Goal: Information Seeking & Learning: Check status

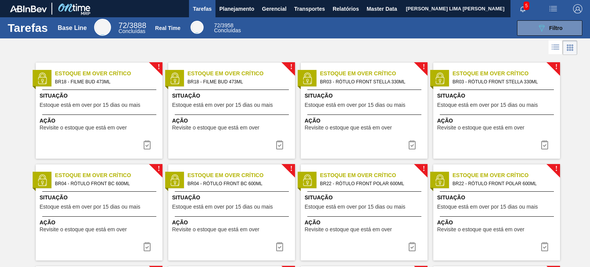
drag, startPoint x: 222, startPoint y: 17, endPoint x: 224, endPoint y: 30, distance: 13.3
click at [222, 17] on button "Planejamento" at bounding box center [236, 8] width 43 height 17
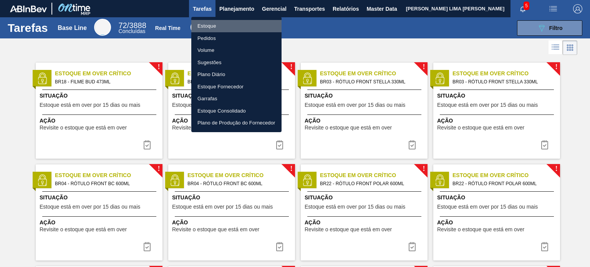
click at [222, 30] on li "Estoque" at bounding box center [236, 26] width 90 height 12
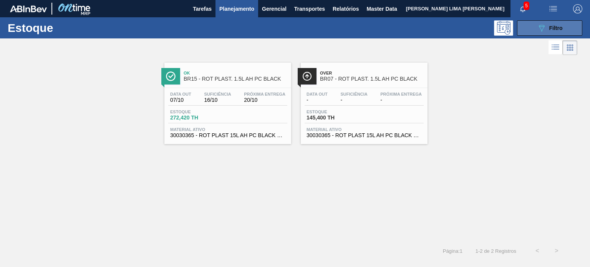
click at [522, 26] on button "089F7B8B-B2A5-4AFE-B5C0-19BA573D28AC Filtro" at bounding box center [549, 27] width 65 height 15
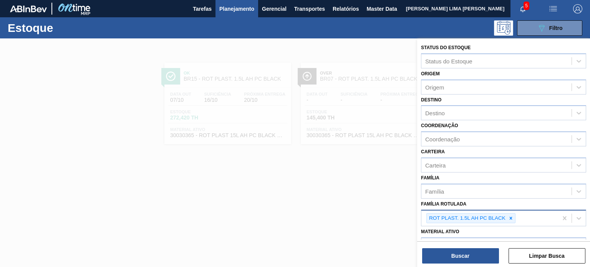
click at [515, 215] on div "ROT PLAST. 1.5L AH PC BLACK" at bounding box center [470, 218] width 89 height 10
click at [513, 219] on div at bounding box center [511, 219] width 8 height 10
paste Rotulada "RÓTULO PLÁSTICO GCA 2PACK1L H"
type Rotulada "RÓTULO PLÁSTICO GCA 2PACK1L H"
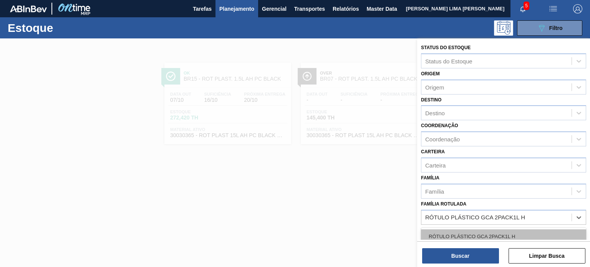
click at [489, 229] on div "RÓTULO PLÁSTICO GCA 2PACK1L H" at bounding box center [503, 236] width 165 height 14
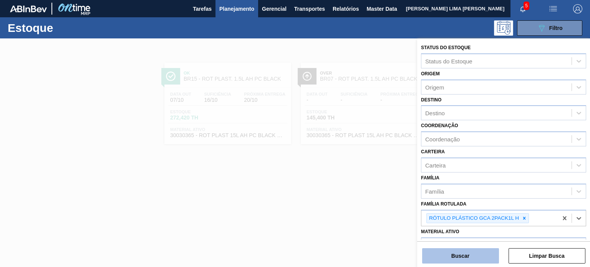
click at [474, 255] on button "Buscar" at bounding box center [460, 255] width 77 height 15
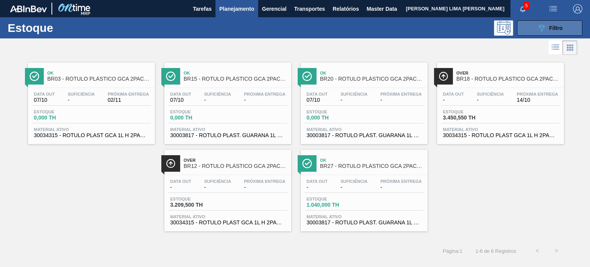
click at [540, 29] on icon "089F7B8B-B2A5-4AFE-B5C0-19BA573D28AC" at bounding box center [541, 27] width 9 height 9
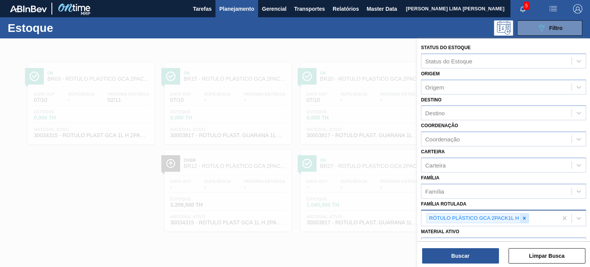
click at [525, 216] on icon at bounding box center [524, 217] width 5 height 5
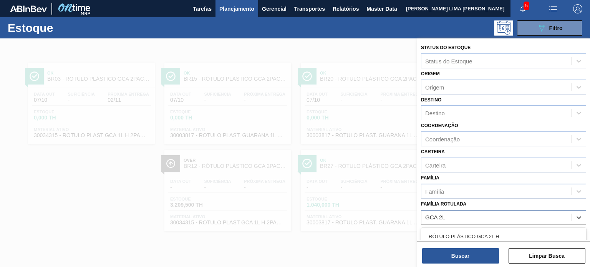
type Rotulada "GCA 2L H"
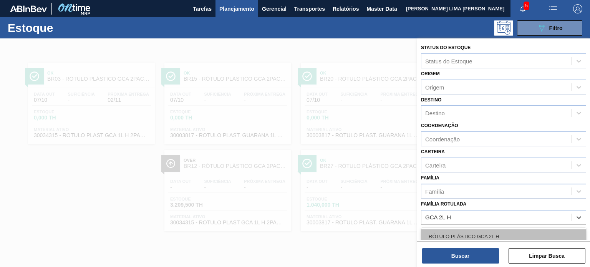
click at [505, 234] on div "RÓTULO PLÁSTICO GCA 2L H" at bounding box center [503, 236] width 165 height 14
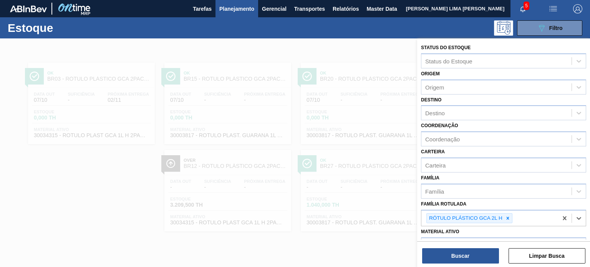
click at [529, 0] on html "Tarefas Planejamento Gerencial Transportes Relatórios Master Data MATHEUS FARIA…" at bounding box center [295, 0] width 590 height 0
click at [484, 247] on div "Buscar Limpar Busca" at bounding box center [503, 252] width 173 height 22
click at [477, 249] on button "Buscar" at bounding box center [460, 255] width 77 height 15
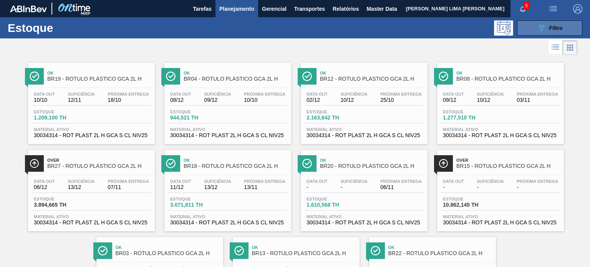
click at [540, 31] on icon at bounding box center [542, 28] width 6 height 7
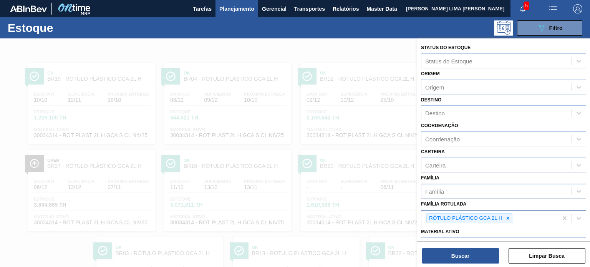
click at [505, 216] on icon at bounding box center [507, 217] width 5 height 5
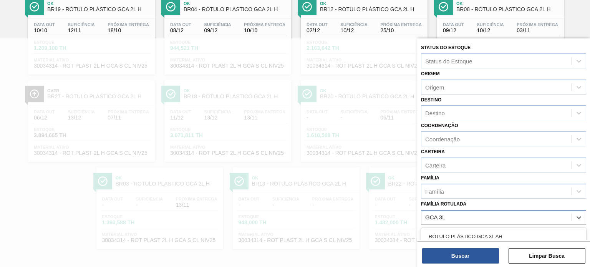
type Rotulada "GCA 3L H"
click at [474, 233] on div "RÓTULO PLÁSTICO GCA 3L H" at bounding box center [503, 236] width 165 height 14
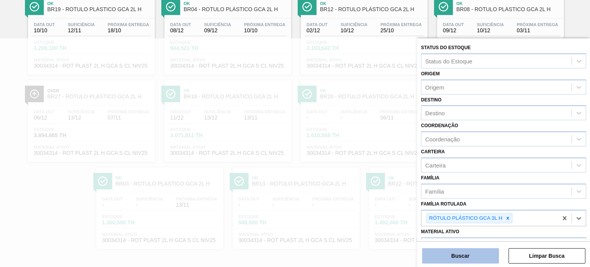
click at [481, 249] on button "Buscar" at bounding box center [460, 255] width 77 height 15
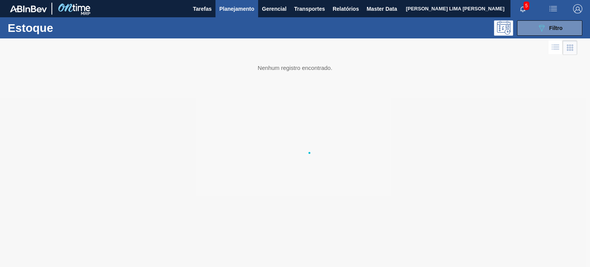
scroll to position [0, 0]
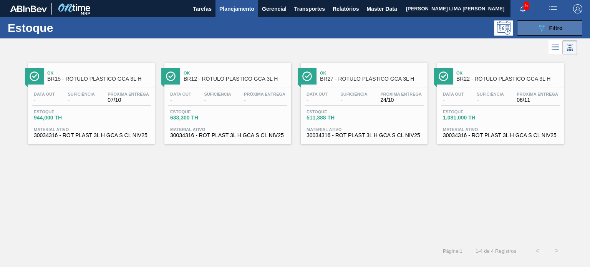
click at [524, 27] on button "089F7B8B-B2A5-4AFE-B5C0-19BA573D28AC Filtro" at bounding box center [549, 27] width 65 height 15
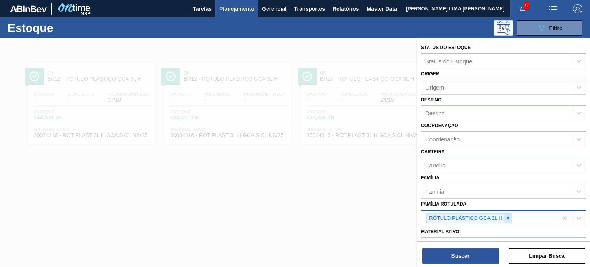
click at [508, 214] on div at bounding box center [508, 219] width 8 height 10
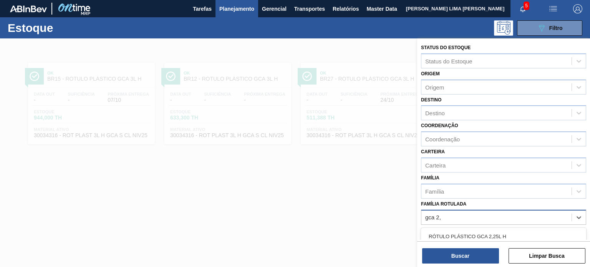
type Rotulada "gca 2,5"
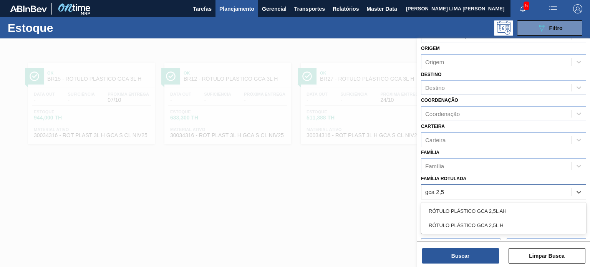
scroll to position [38, 0]
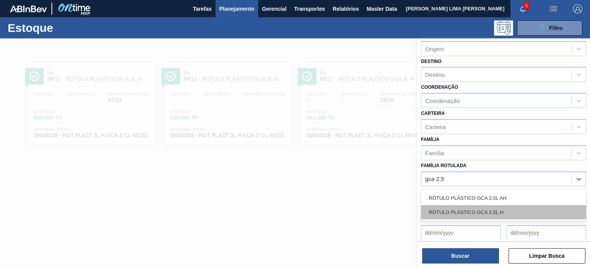
click at [501, 206] on div "RÓTULO PLÁSTICO GCA 2,5L H" at bounding box center [503, 212] width 165 height 14
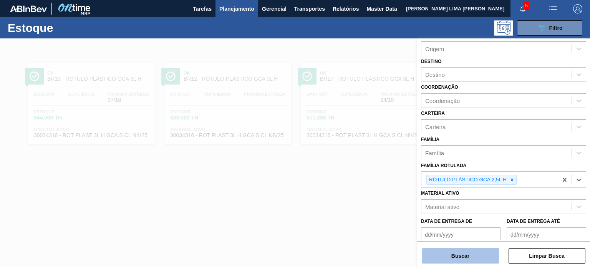
click at [478, 258] on button "Buscar" at bounding box center [460, 255] width 77 height 15
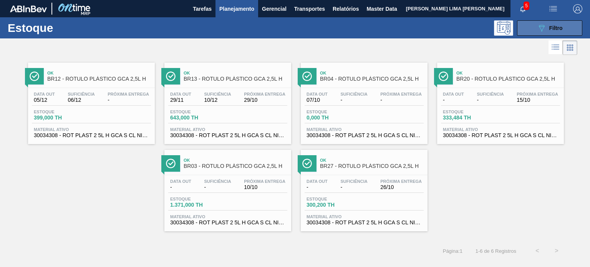
click at [527, 30] on button "089F7B8B-B2A5-4AFE-B5C0-19BA573D28AC Filtro" at bounding box center [549, 27] width 65 height 15
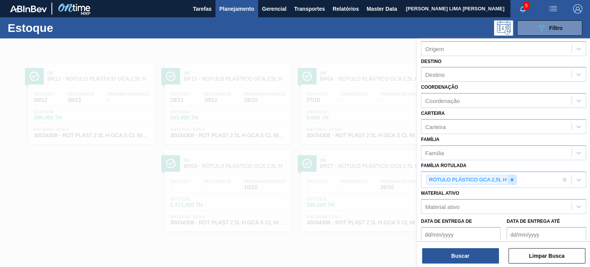
click at [512, 175] on div at bounding box center [512, 180] width 8 height 10
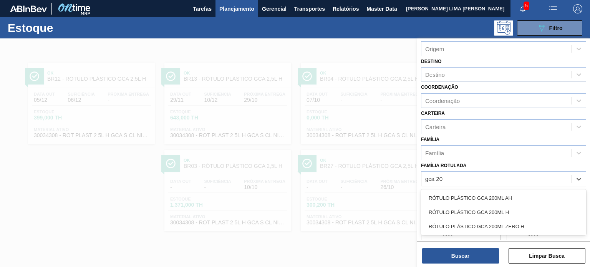
type Rotulada "gca 200"
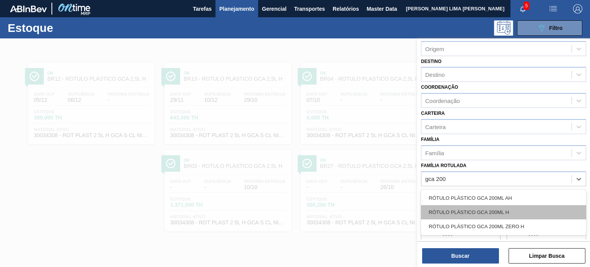
click at [512, 205] on div "RÓTULO PLÁSTICO GCA 200ML H" at bounding box center [503, 212] width 165 height 14
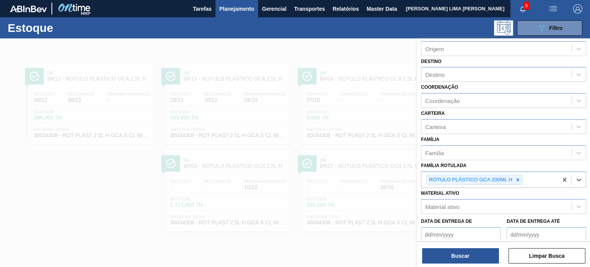
click at [489, 243] on div "Buscar Limpar Busca" at bounding box center [503, 252] width 173 height 22
click at [491, 254] on button "Buscar" at bounding box center [460, 255] width 77 height 15
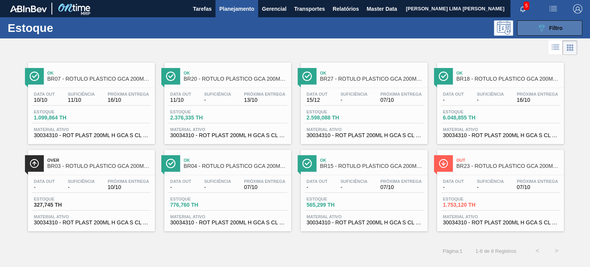
click at [534, 33] on button "089F7B8B-B2A5-4AFE-B5C0-19BA573D28AC Filtro" at bounding box center [549, 27] width 65 height 15
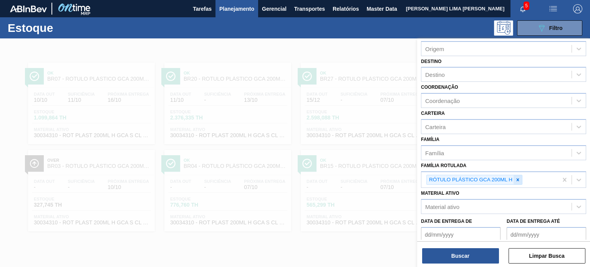
click at [518, 175] on div at bounding box center [518, 180] width 8 height 10
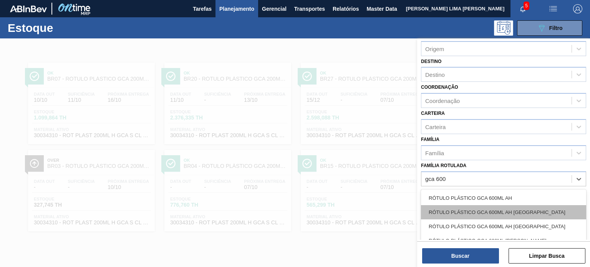
type Rotulada "gca 600"
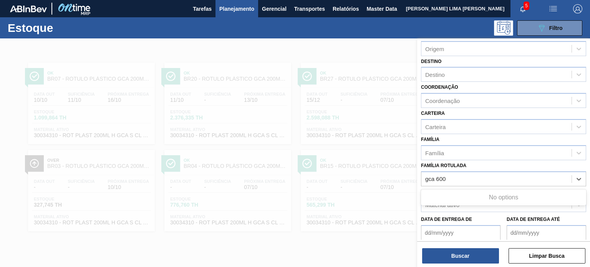
type Rotulada "gca 600"
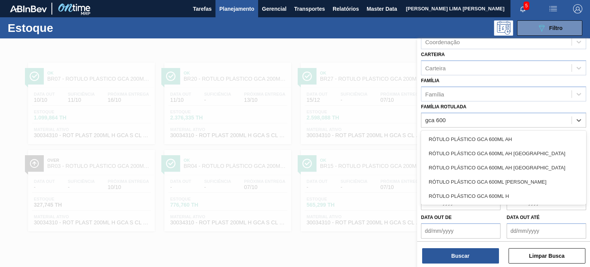
scroll to position [98, 0]
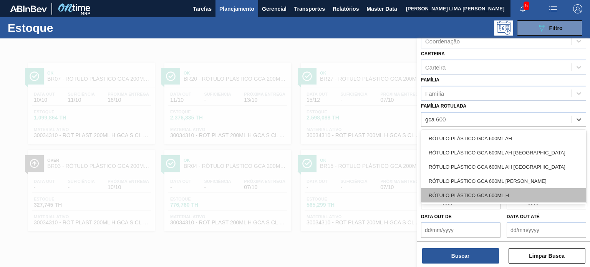
click at [524, 195] on div "RÓTULO PLÁSTICO GCA 600ML H" at bounding box center [503, 195] width 165 height 14
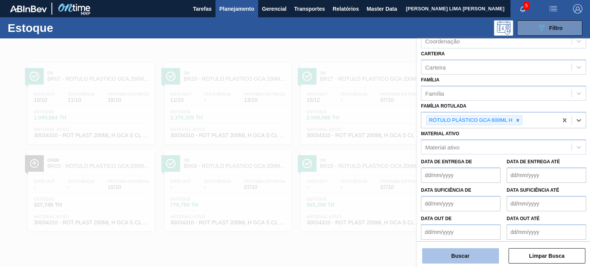
click at [479, 250] on button "Buscar" at bounding box center [460, 255] width 77 height 15
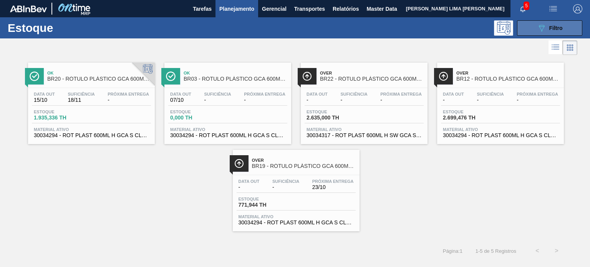
click at [535, 29] on button "089F7B8B-B2A5-4AFE-B5C0-19BA573D28AC Filtro" at bounding box center [549, 27] width 65 height 15
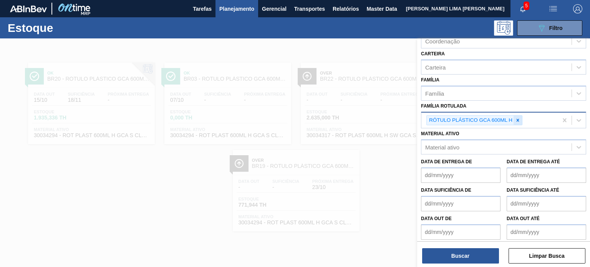
click at [519, 119] on icon at bounding box center [518, 120] width 3 height 3
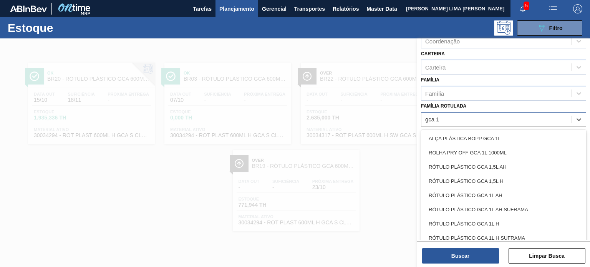
type Rotulada "gca 1,5"
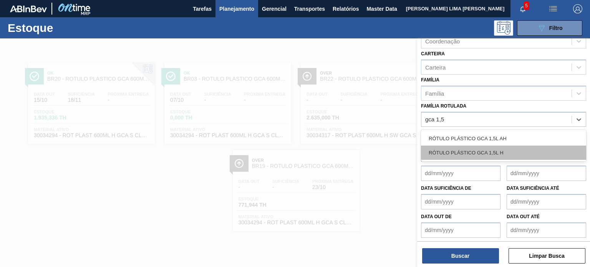
click at [496, 148] on div "RÓTULO PLÁSTICO GCA 1,5L H" at bounding box center [503, 153] width 165 height 14
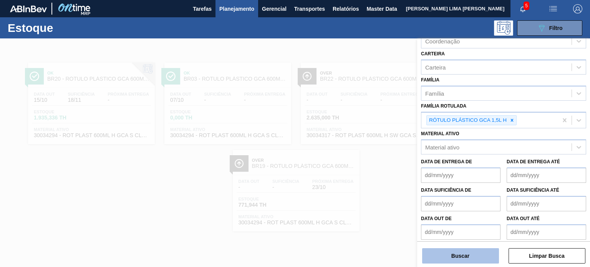
click at [471, 249] on button "Buscar" at bounding box center [460, 255] width 77 height 15
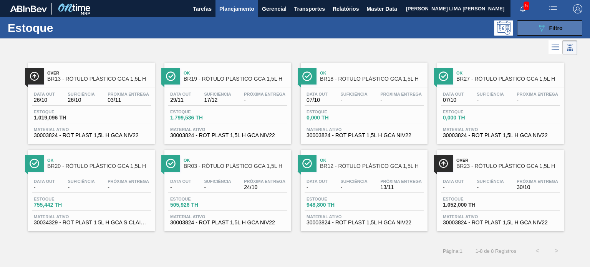
click at [535, 28] on button "089F7B8B-B2A5-4AFE-B5C0-19BA573D28AC Filtro" at bounding box center [549, 27] width 65 height 15
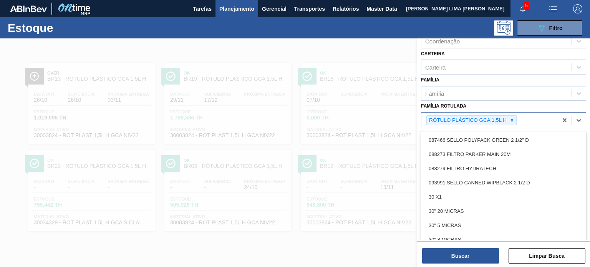
click at [514, 124] on div "RÓTULO PLÁSTICO GCA 1,5L H" at bounding box center [489, 121] width 136 height 16
click at [514, 118] on icon at bounding box center [511, 120] width 5 height 5
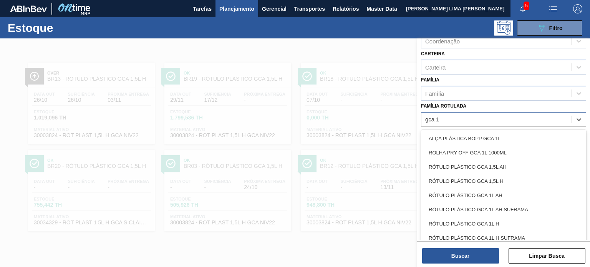
type Rotulada "gca 1l"
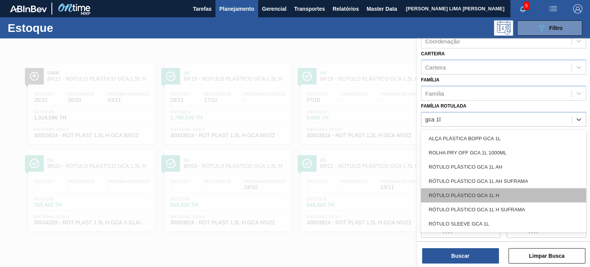
click at [501, 190] on div "RÓTULO PLÁSTICO GCA 1L H" at bounding box center [503, 195] width 165 height 14
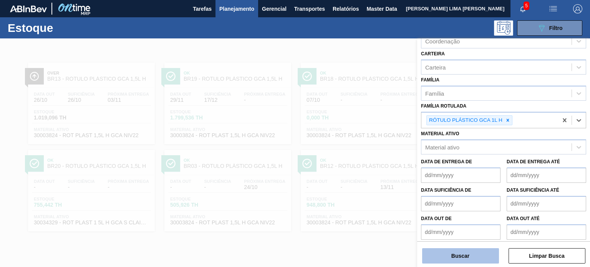
click at [484, 250] on button "Buscar" at bounding box center [460, 255] width 77 height 15
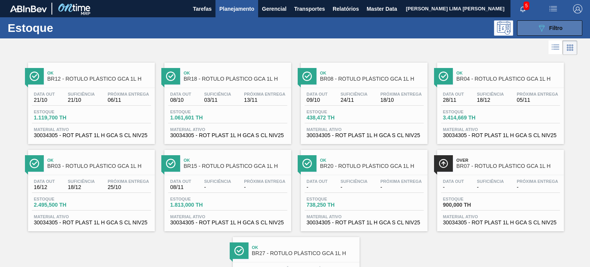
click at [555, 30] on span "Filtro" at bounding box center [555, 28] width 13 height 6
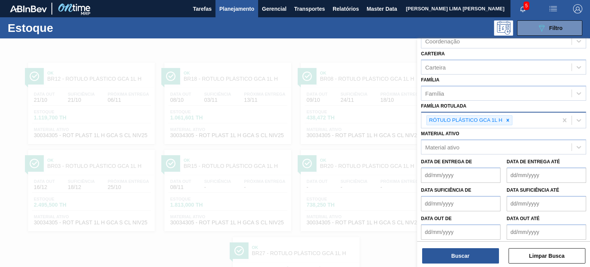
click at [510, 116] on div at bounding box center [508, 121] width 8 height 10
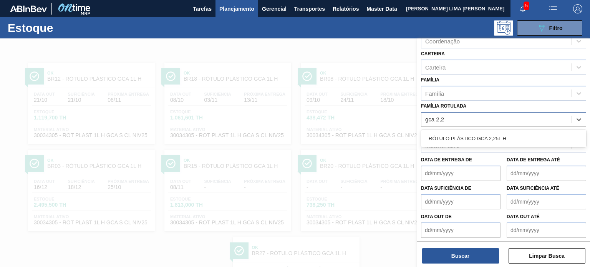
type Rotulada "gca 2,25"
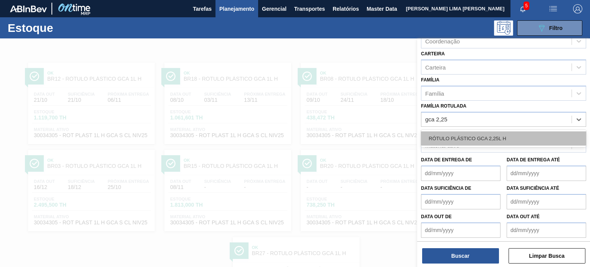
click at [501, 139] on div "RÓTULO PLÁSTICO GCA 2,25L H" at bounding box center [503, 138] width 165 height 14
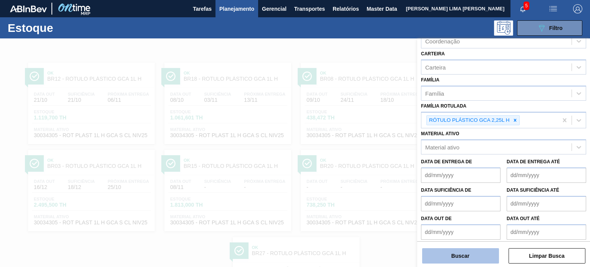
click at [486, 250] on button "Buscar" at bounding box center [460, 255] width 77 height 15
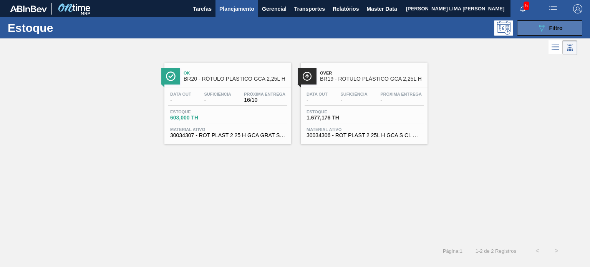
drag, startPoint x: 577, startPoint y: 24, endPoint x: 571, endPoint y: 27, distance: 5.9
click at [576, 24] on button "089F7B8B-B2A5-4AFE-B5C0-19BA573D28AC Filtro" at bounding box center [549, 27] width 65 height 15
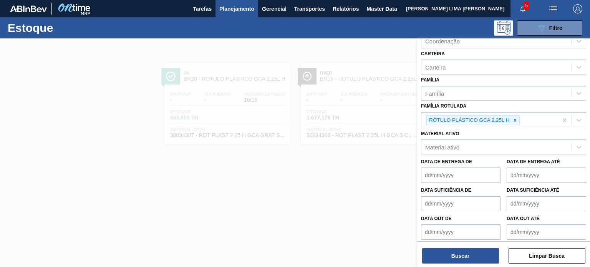
drag, startPoint x: 297, startPoint y: 101, endPoint x: 292, endPoint y: 91, distance: 11.3
click at [297, 101] on div at bounding box center [295, 171] width 590 height 267
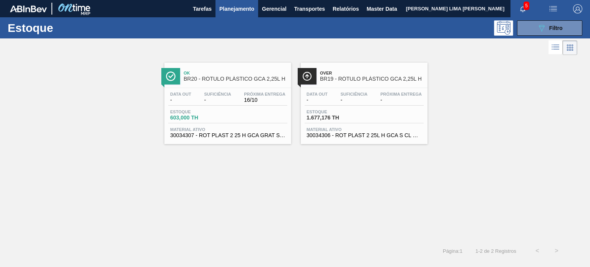
click at [544, 39] on div at bounding box center [288, 47] width 577 height 18
click at [543, 37] on div "Estoque 089F7B8B-B2A5-4AFE-B5C0-19BA573D28AC Filtro" at bounding box center [295, 27] width 590 height 21
click at [537, 22] on button "089F7B8B-B2A5-4AFE-B5C0-19BA573D28AC Filtro" at bounding box center [549, 27] width 65 height 15
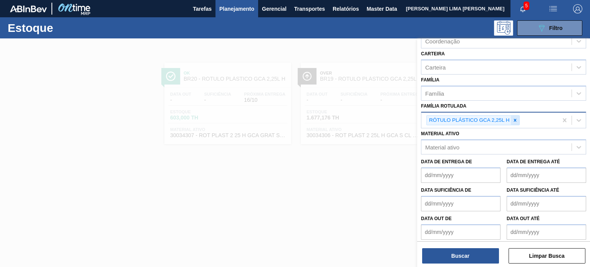
click at [514, 118] on icon at bounding box center [514, 120] width 5 height 5
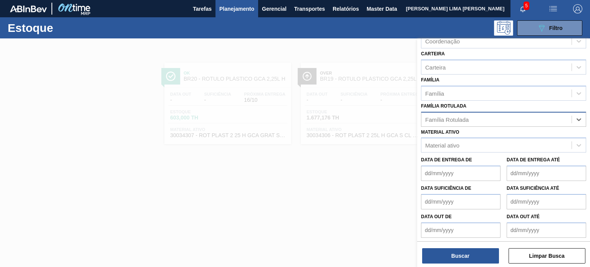
paste Rotulada "RÓTULO PLÁSTICO GCA 1L H"
type Rotulada "RÓTULO PLÁSTICO GCA 1L H"
paste Rotulada "RÓTULO PLÁSTICO GCA 1L H"
type Rotulada "RÓTULO PLÁSTICO GCA 1L H"
paste Rotulada "RÓTULO PLÁSTICO GCA ZERO 600ML H"
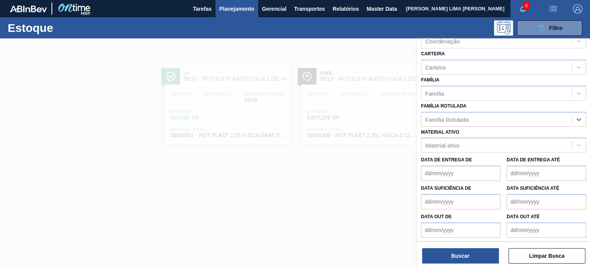
type Rotulada "RÓTULO PLÁSTICO GCA ZERO 600ML H"
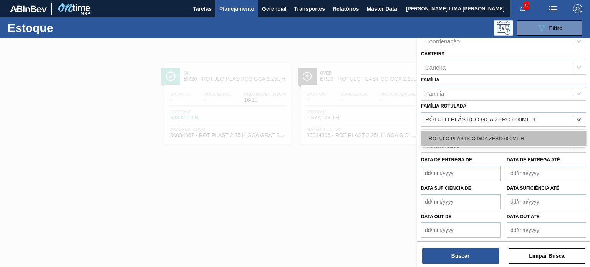
click at [462, 135] on div "RÓTULO PLÁSTICO GCA ZERO 600ML H" at bounding box center [503, 138] width 165 height 14
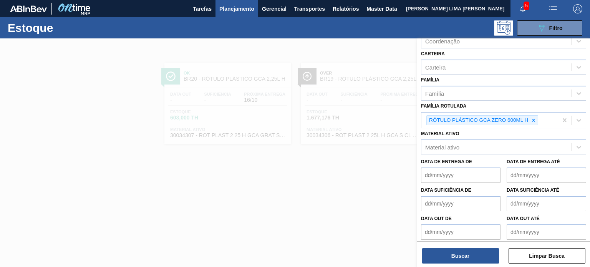
click at [465, 247] on div "Buscar Limpar Busca" at bounding box center [503, 252] width 173 height 22
click at [436, 254] on button "Buscar" at bounding box center [460, 255] width 77 height 15
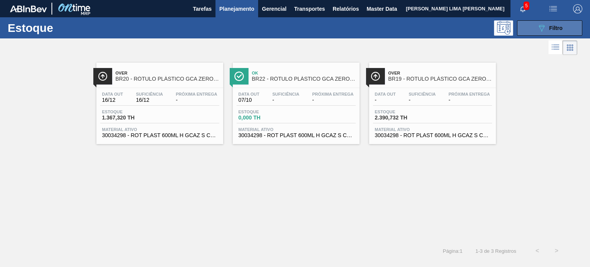
click at [521, 30] on button "089F7B8B-B2A5-4AFE-B5C0-19BA573D28AC Filtro" at bounding box center [549, 27] width 65 height 15
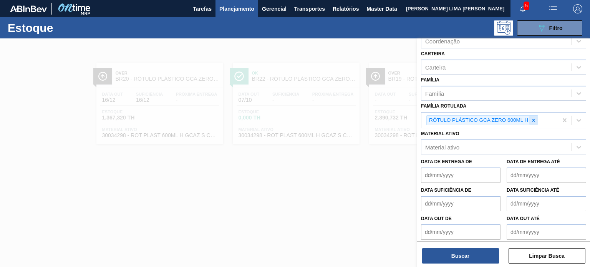
click at [531, 118] on icon at bounding box center [533, 120] width 5 height 5
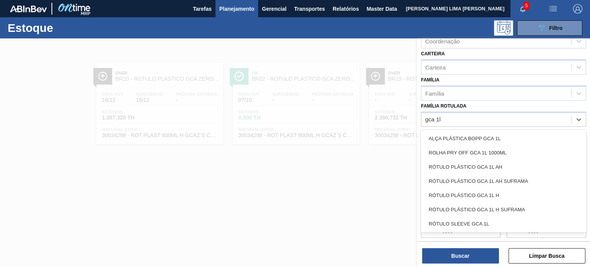
type Rotulada "gca 1l h"
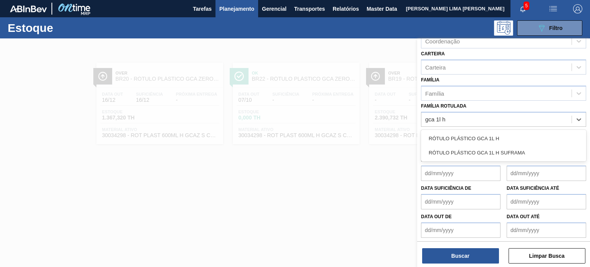
click at [499, 135] on div "RÓTULO PLÁSTICO GCA 1L H" at bounding box center [503, 138] width 165 height 14
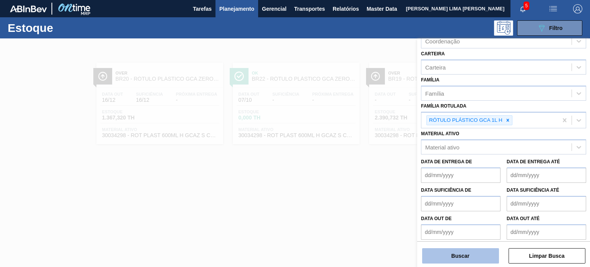
click at [468, 260] on button "Buscar" at bounding box center [460, 255] width 77 height 15
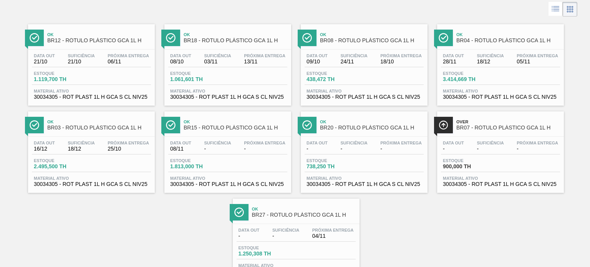
scroll to position [0, 0]
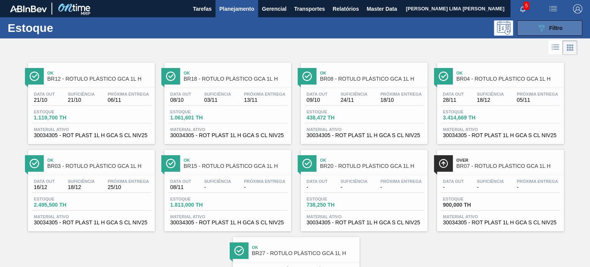
click at [528, 31] on button "089F7B8B-B2A5-4AFE-B5C0-19BA573D28AC Filtro" at bounding box center [549, 27] width 65 height 15
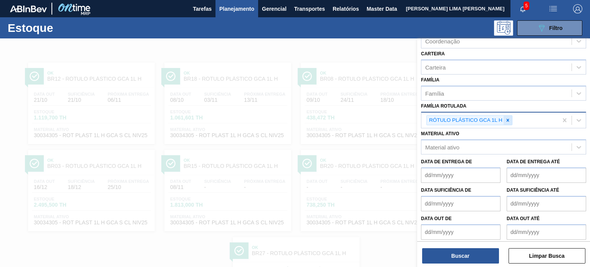
click at [509, 122] on div at bounding box center [508, 121] width 8 height 10
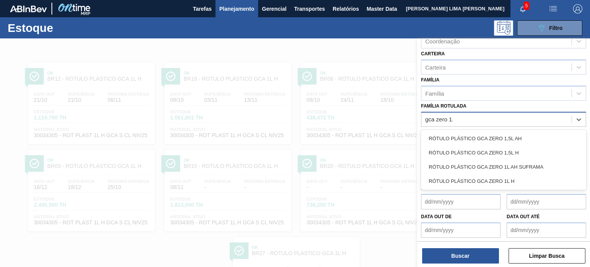
type Rotulada "gca zero 1,5"
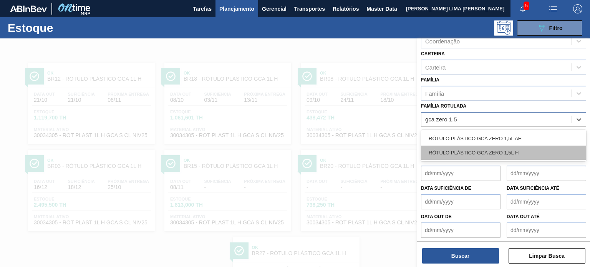
click at [507, 146] on div "RÓTULO PLÁSTICO GCA ZERO 1,5L H" at bounding box center [503, 153] width 165 height 14
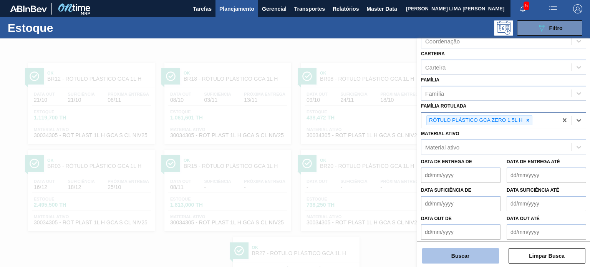
click at [481, 248] on button "Buscar" at bounding box center [460, 255] width 77 height 15
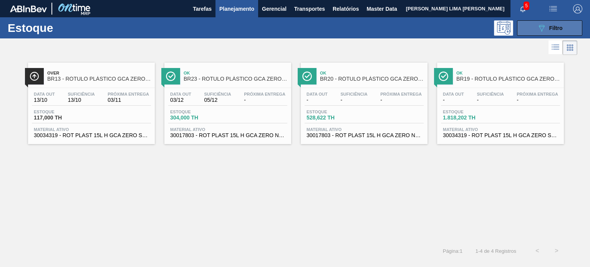
click at [541, 35] on button "089F7B8B-B2A5-4AFE-B5C0-19BA573D28AC Filtro" at bounding box center [549, 27] width 65 height 15
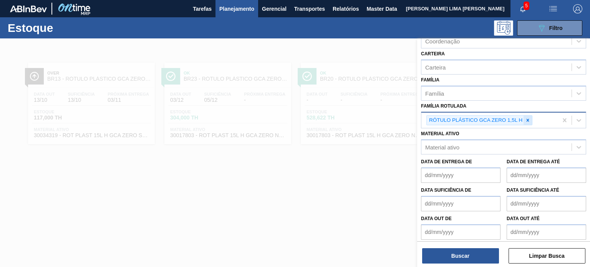
click at [529, 120] on icon at bounding box center [527, 120] width 5 height 5
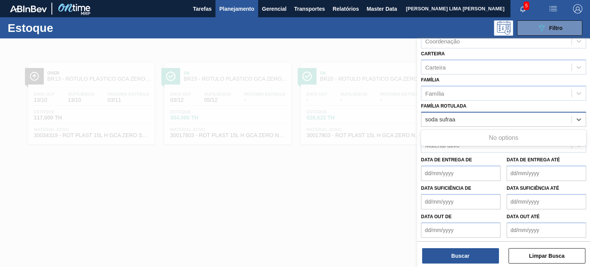
type Rotulada "soda sufra"
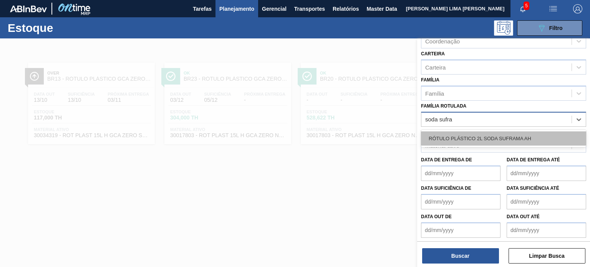
click at [513, 134] on div "RÓTULO PLÁSTICO 2L SODA SUFRAMA AH" at bounding box center [503, 138] width 165 height 14
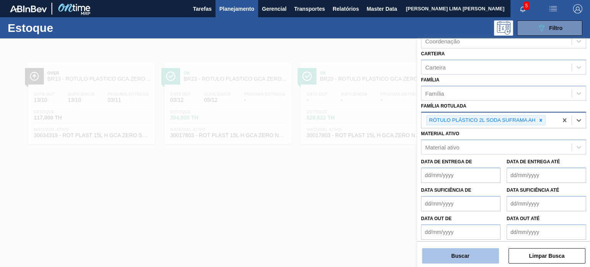
click at [471, 250] on button "Buscar" at bounding box center [460, 255] width 77 height 15
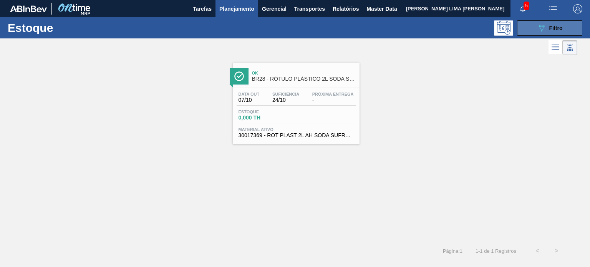
click at [540, 25] on icon "089F7B8B-B2A5-4AFE-B5C0-19BA573D28AC" at bounding box center [541, 27] width 9 height 9
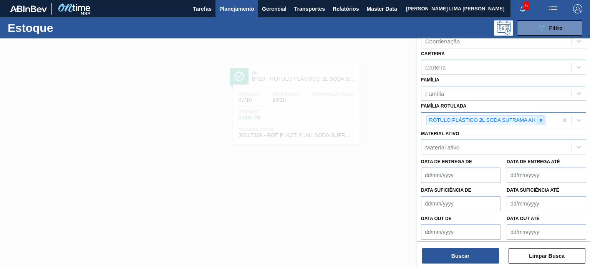
click at [538, 118] on icon at bounding box center [540, 120] width 5 height 5
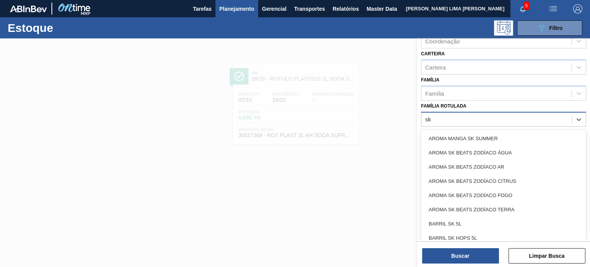
type Rotulada "s"
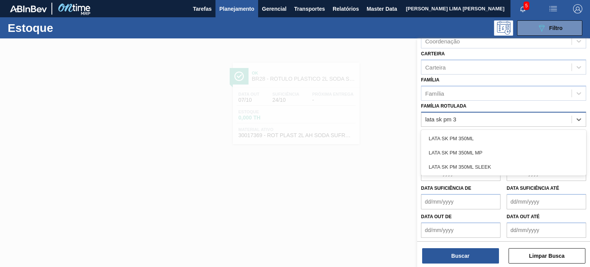
type Rotulada "lata sk pm 35"
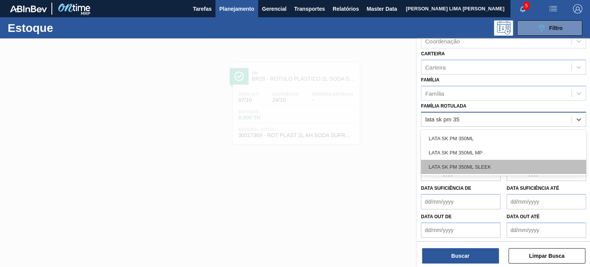
click at [502, 169] on div "LATA SK PM 350ML SLEEK" at bounding box center [503, 167] width 165 height 14
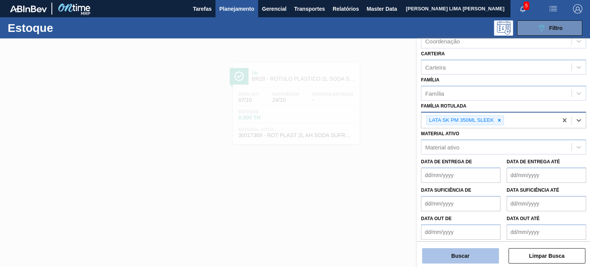
click at [474, 249] on button "Buscar" at bounding box center [460, 255] width 77 height 15
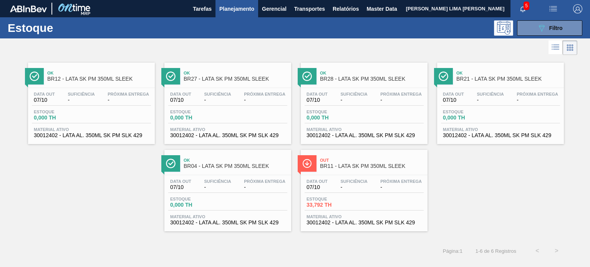
click at [344, 187] on span "-" at bounding box center [353, 187] width 27 height 6
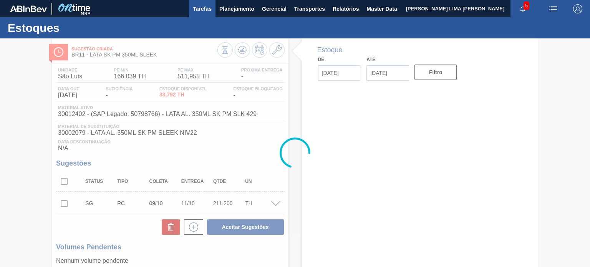
type input "[DATE]"
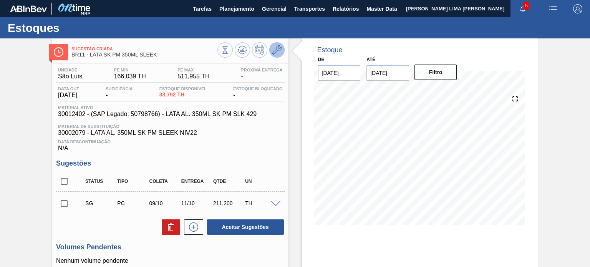
click at [272, 43] on button at bounding box center [276, 49] width 15 height 15
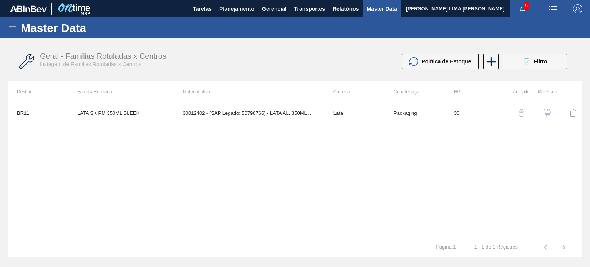
click at [264, 111] on td "30012402 - (SAP Legado: 50798766) - LATA AL. 350ML SK PM SLK 429" at bounding box center [249, 112] width 151 height 19
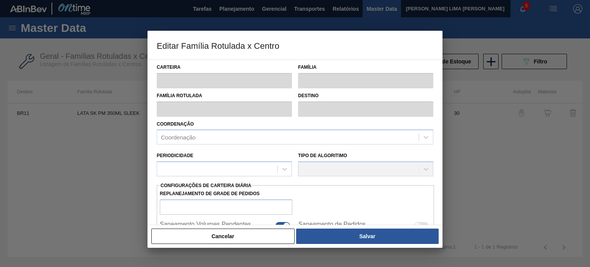
type input "Lata"
type input "LATA SK PM 350ML SLEEK"
type input "BR11 - São Luís"
type input "0"
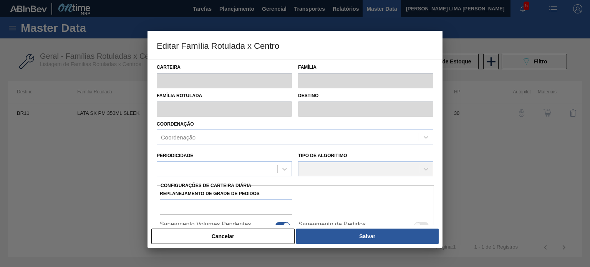
checkbox input "false"
type input "30"
type input "166,039"
type input "511,955"
type input "40"
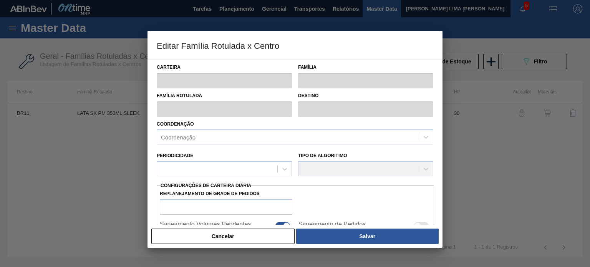
type input "304,405"
checkbox input "true"
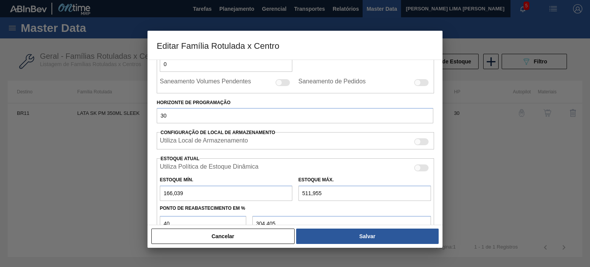
scroll to position [192, 0]
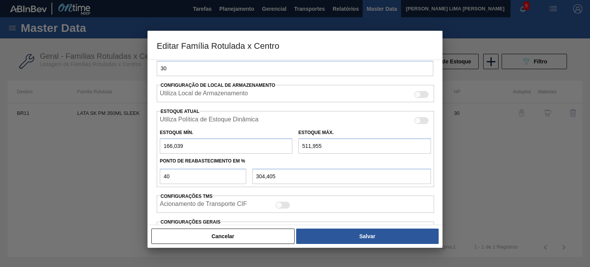
drag, startPoint x: 195, startPoint y: 143, endPoint x: 145, endPoint y: 141, distance: 50.3
click at [145, 141] on div "Editar Família Rotulada x Centro Carteira Lata Família Lata Família Rotulada LA…" at bounding box center [295, 133] width 590 height 267
type input "0"
type input "204,782"
type input "0"
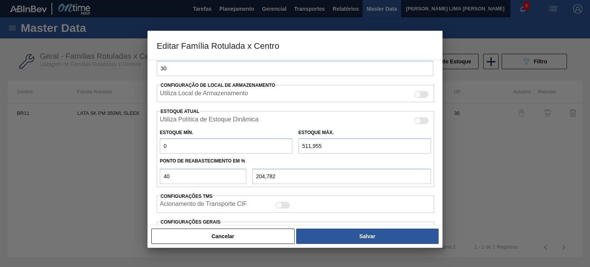
drag, startPoint x: 322, startPoint y: 146, endPoint x: 275, endPoint y: 144, distance: 47.3
click at [278, 144] on div "Estoque Mín. 0 Estoque Máx. 511,955" at bounding box center [295, 139] width 277 height 28
type input "0"
type input "0,000"
type input "0"
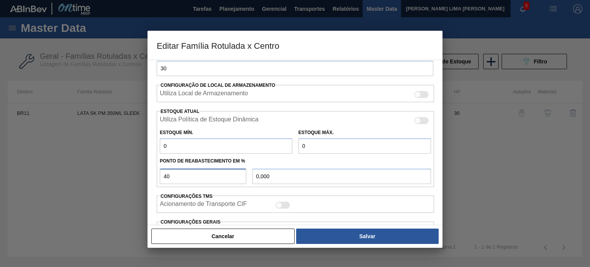
drag, startPoint x: 184, startPoint y: 182, endPoint x: 156, endPoint y: 177, distance: 28.6
click at [157, 177] on div "40" at bounding box center [203, 176] width 93 height 15
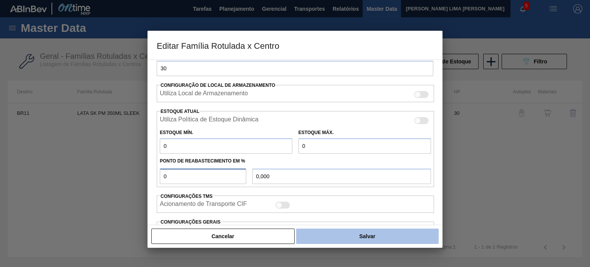
type input "0"
click at [373, 238] on button "Salvar" at bounding box center [367, 236] width 143 height 15
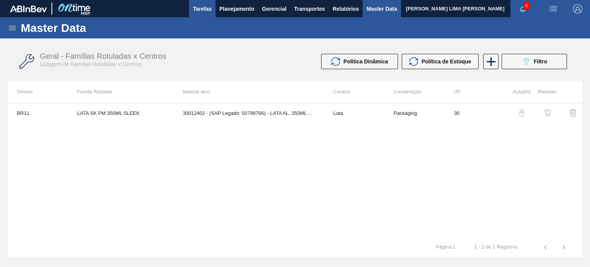
click at [214, 7] on button "Tarefas" at bounding box center [202, 8] width 27 height 17
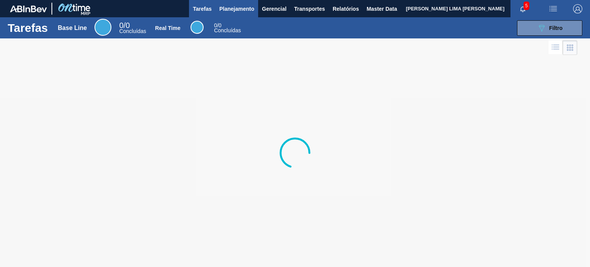
click at [217, 9] on button "Planejamento" at bounding box center [236, 8] width 43 height 17
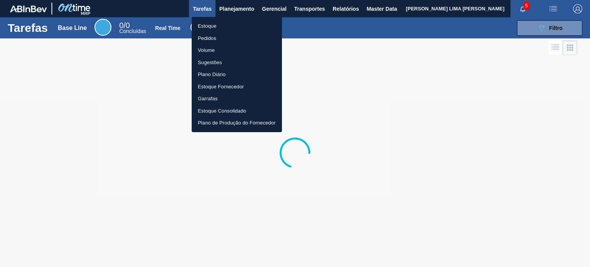
click at [218, 24] on li "Estoque" at bounding box center [237, 26] width 90 height 12
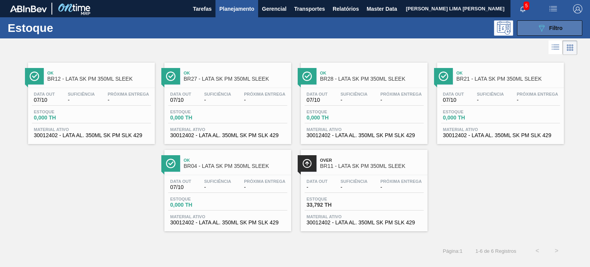
click at [538, 26] on icon "089F7B8B-B2A5-4AFE-B5C0-19BA573D28AC" at bounding box center [541, 27] width 9 height 9
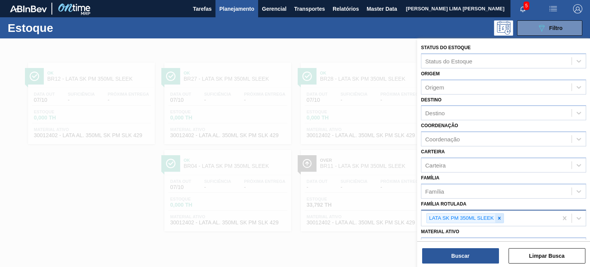
click at [499, 215] on icon at bounding box center [499, 217] width 5 height 5
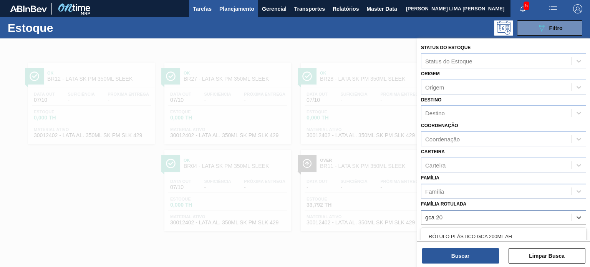
type Rotulada "gca 200"
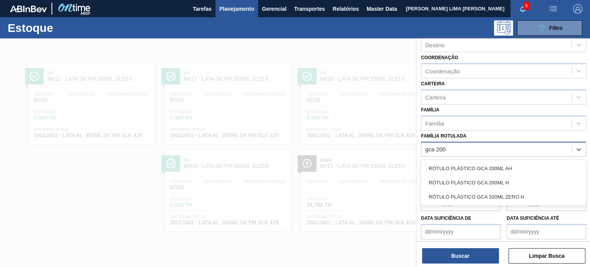
scroll to position [77, 0]
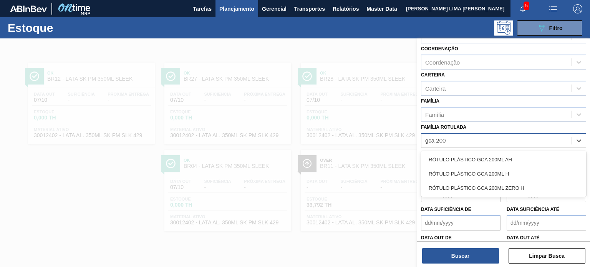
click at [499, 172] on div "RÓTULO PLÁSTICO GCA 200ML H" at bounding box center [503, 174] width 165 height 14
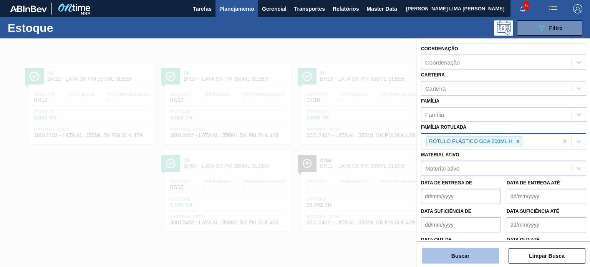
click at [468, 262] on button "Buscar" at bounding box center [460, 255] width 77 height 15
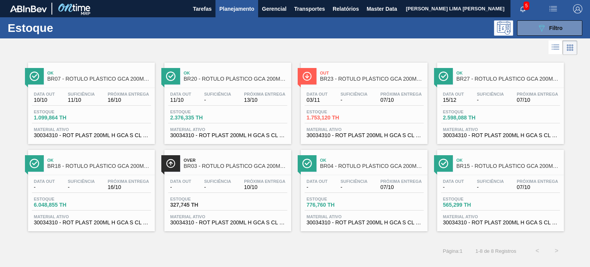
drag, startPoint x: 244, startPoint y: 179, endPoint x: 275, endPoint y: 183, distance: 30.9
click at [275, 183] on span "Próxima Entrega" at bounding box center [264, 181] width 41 height 5
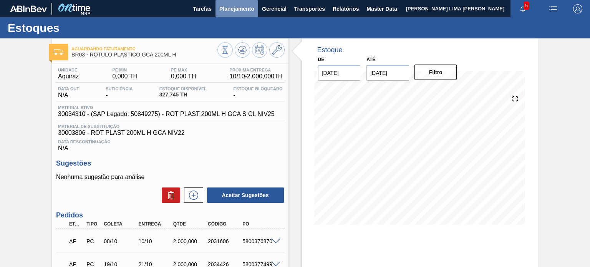
click at [227, 12] on span "Planejamento" at bounding box center [236, 8] width 35 height 9
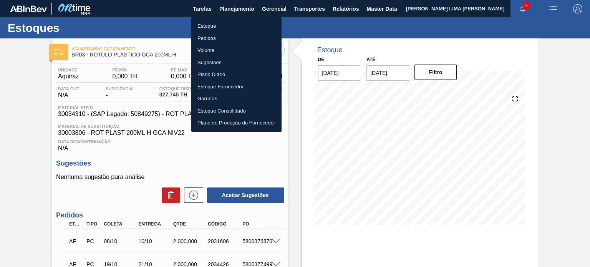
click at [209, 27] on li "Estoque" at bounding box center [236, 26] width 90 height 12
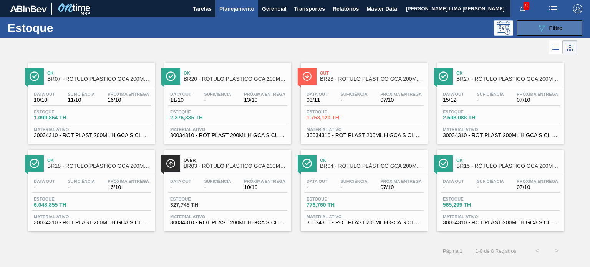
click at [539, 27] on icon at bounding box center [542, 28] width 6 height 7
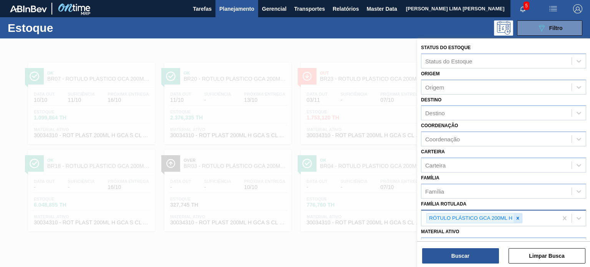
click at [517, 215] on icon at bounding box center [517, 217] width 5 height 5
type Rotulada "gca zero 20"
click at [519, 214] on div at bounding box center [518, 219] width 8 height 10
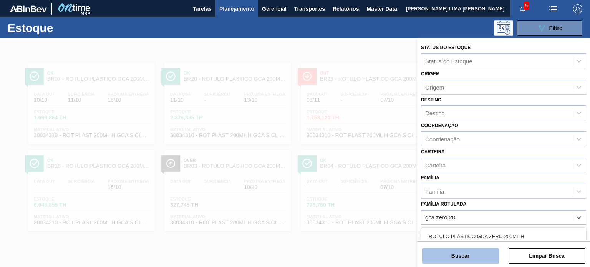
drag, startPoint x: 515, startPoint y: 227, endPoint x: 484, endPoint y: 253, distance: 40.1
click at [514, 229] on div "RÓTULO PLÁSTICO GCA ZERO 200ML H" at bounding box center [503, 236] width 165 height 14
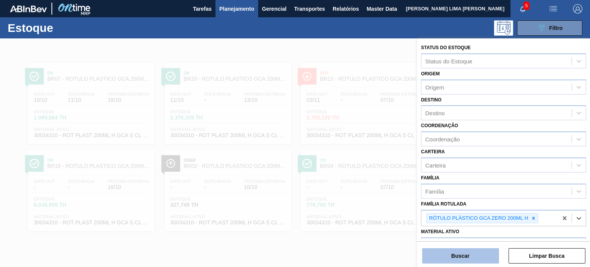
click at [476, 260] on button "Buscar" at bounding box center [460, 255] width 77 height 15
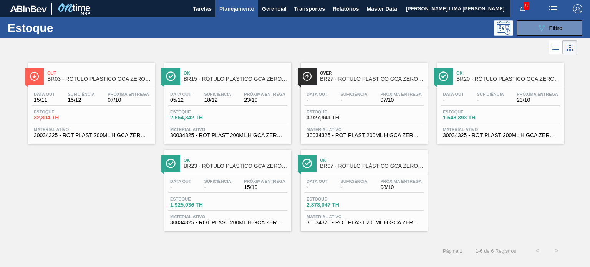
click at [111, 102] on span "07/10" at bounding box center [128, 100] width 41 height 6
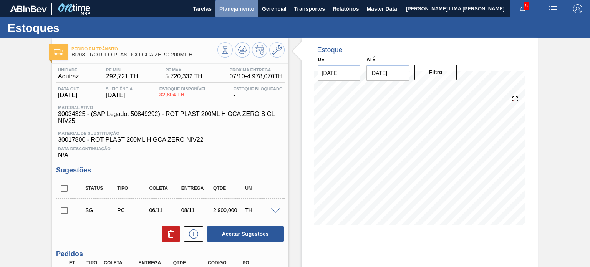
click at [217, 4] on button "Planejamento" at bounding box center [236, 8] width 43 height 17
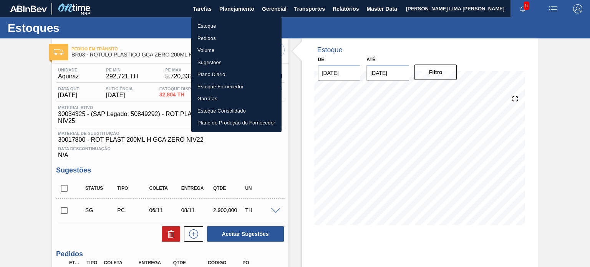
click at [209, 23] on li "Estoque" at bounding box center [236, 26] width 90 height 12
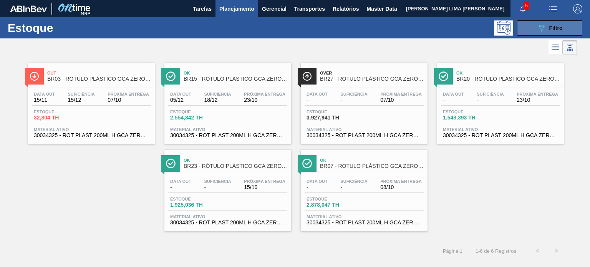
click at [552, 25] on span "Filtro" at bounding box center [555, 28] width 13 height 6
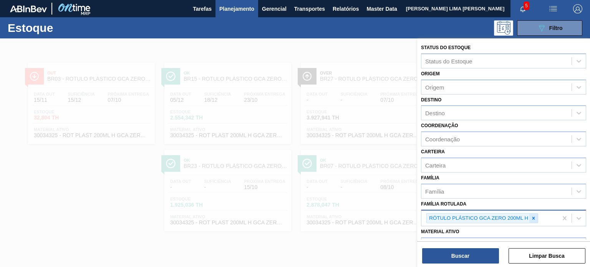
click at [532, 221] on div at bounding box center [533, 219] width 8 height 10
paste Rotulada "RÓTULO PLÁSTICO 200ML PC H"
type Rotulada "RÓTULO PLÁSTICO 200ML PC H"
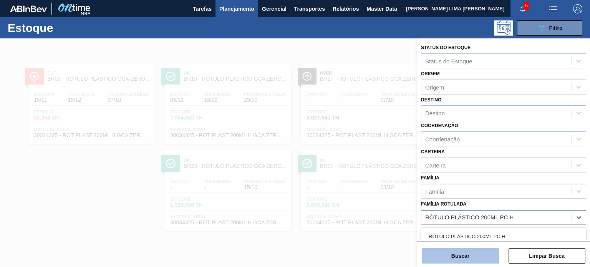
drag, startPoint x: 519, startPoint y: 232, endPoint x: 495, endPoint y: 250, distance: 29.6
click at [518, 233] on div "RÓTULO PLÁSTICO 200ML PC H" at bounding box center [503, 236] width 165 height 14
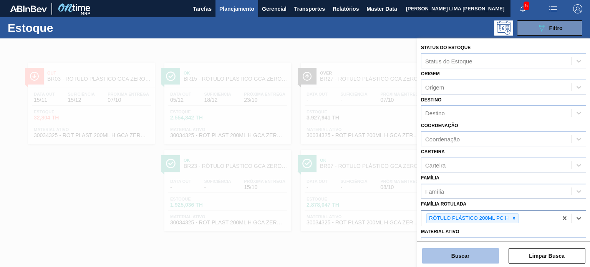
click at [486, 256] on button "Buscar" at bounding box center [460, 255] width 77 height 15
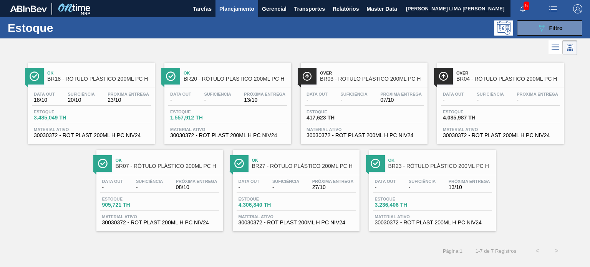
drag, startPoint x: 339, startPoint y: 106, endPoint x: 131, endPoint y: 107, distance: 208.6
click at [519, 26] on button "089F7B8B-B2A5-4AFE-B5C0-19BA573D28AC Filtro" at bounding box center [549, 27] width 65 height 15
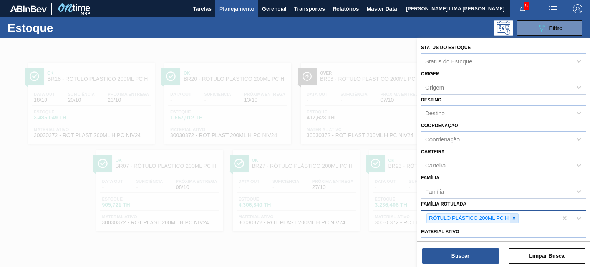
click at [516, 217] on icon at bounding box center [513, 217] width 5 height 5
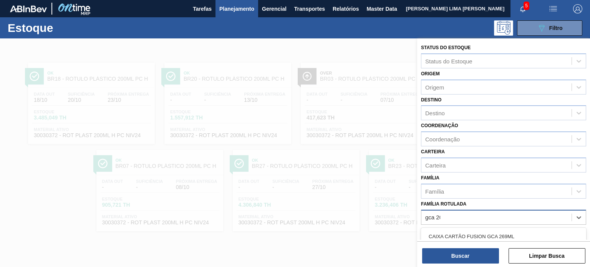
type Rotulada "gca 200"
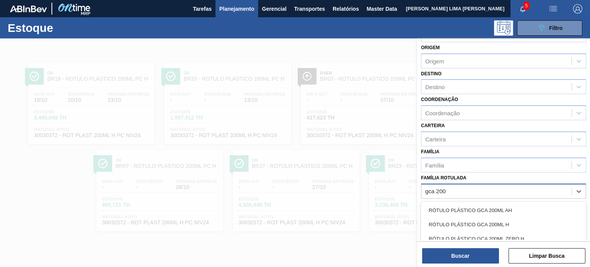
scroll to position [38, 0]
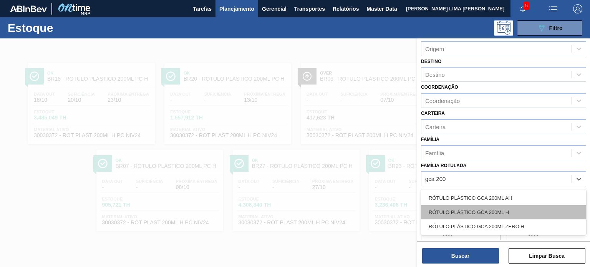
click at [497, 207] on div "RÓTULO PLÁSTICO GCA 200ML H" at bounding box center [503, 212] width 165 height 14
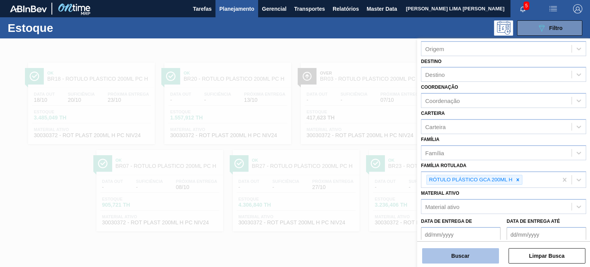
click at [476, 257] on button "Buscar" at bounding box center [460, 255] width 77 height 15
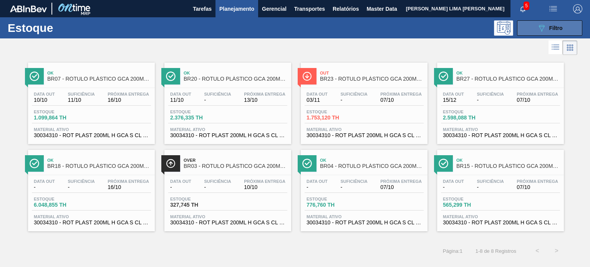
click at [522, 34] on button "089F7B8B-B2A5-4AFE-B5C0-19BA573D28AC Filtro" at bounding box center [549, 27] width 65 height 15
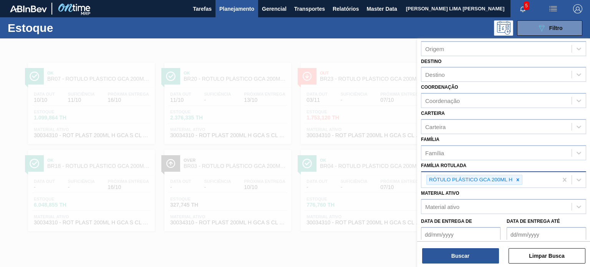
drag, startPoint x: 518, startPoint y: 178, endPoint x: 515, endPoint y: 181, distance: 4.1
click at [518, 179] on icon at bounding box center [518, 179] width 3 height 3
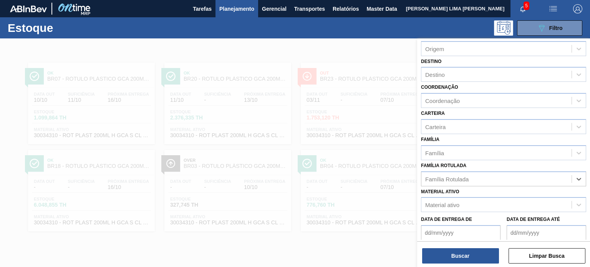
paste Rotulada "TAMPA DE ALUMÍNIO PRATEADA TAB VERMELHO ISE"
type Rotulada "TAMPA DE ALUMÍNIO PRATEADA TAB VERMELHO ISE"
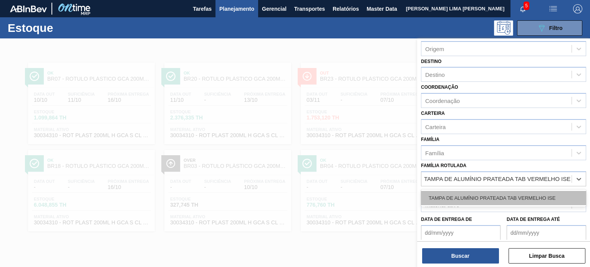
click at [501, 195] on div "TAMPA DE ALUMÍNIO PRATEADA TAB VERMELHO ISE" at bounding box center [503, 198] width 165 height 14
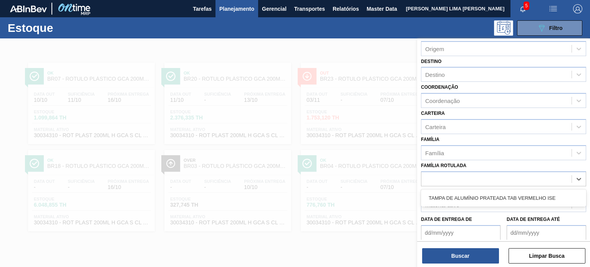
scroll to position [0, 0]
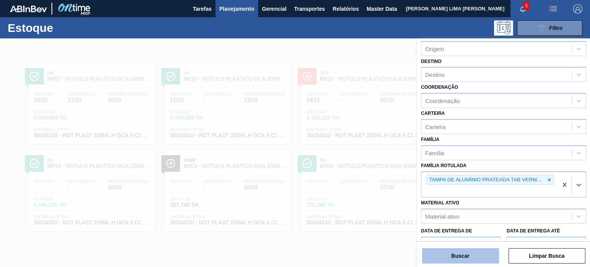
click at [489, 261] on button "Buscar" at bounding box center [460, 255] width 77 height 15
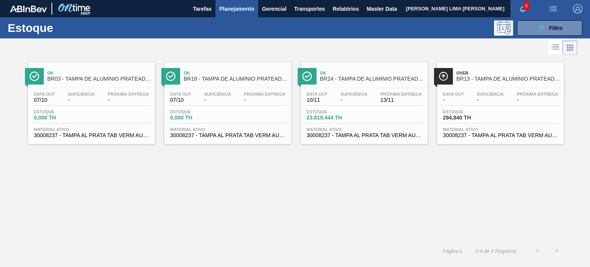
click at [534, 29] on button "089F7B8B-B2A5-4AFE-B5C0-19BA573D28AC Filtro" at bounding box center [549, 27] width 65 height 15
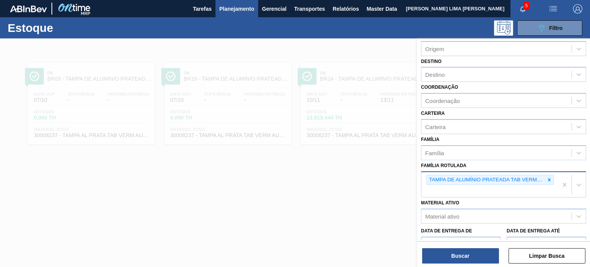
click at [550, 179] on icon at bounding box center [549, 179] width 5 height 5
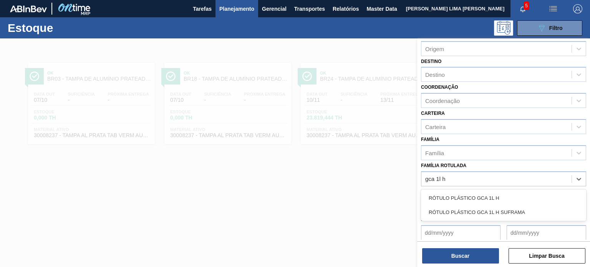
type Rotulada "gca 1l h"
click at [493, 187] on div "Material ativo Material ativo" at bounding box center [503, 199] width 165 height 26
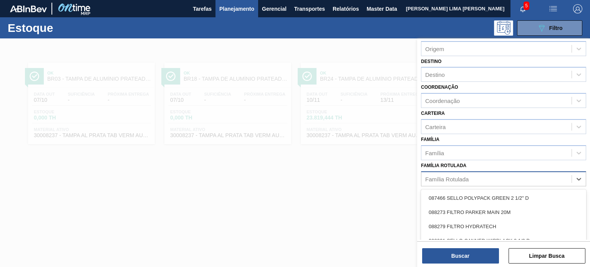
click at [485, 178] on div "Família Rotulada" at bounding box center [496, 178] width 150 height 11
type Rotulada "gca 1l h"
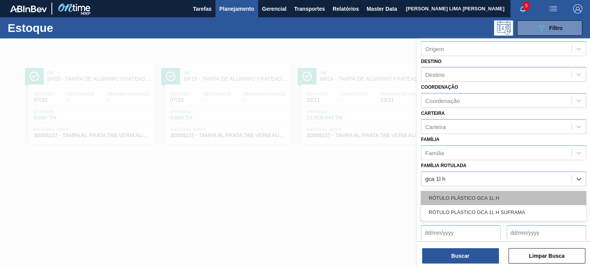
click at [495, 191] on div "RÓTULO PLÁSTICO GCA 1L H" at bounding box center [503, 198] width 165 height 14
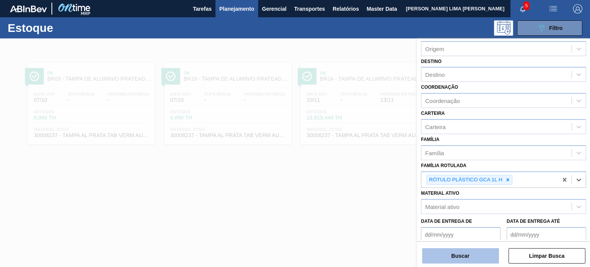
click at [469, 253] on button "Buscar" at bounding box center [460, 255] width 77 height 15
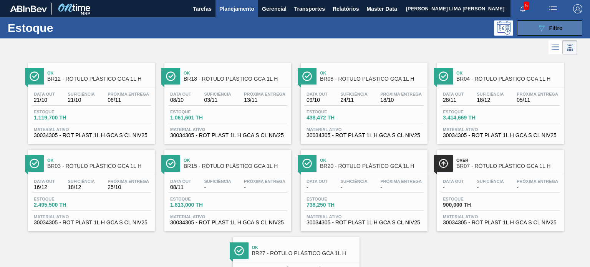
click at [530, 30] on button "089F7B8B-B2A5-4AFE-B5C0-19BA573D28AC Filtro" at bounding box center [549, 27] width 65 height 15
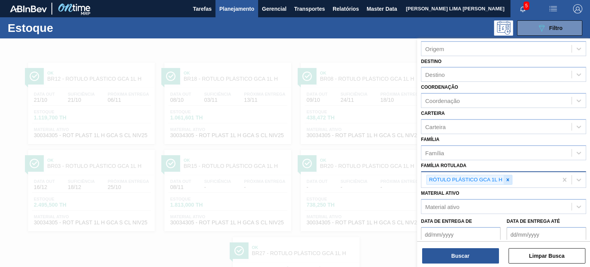
click at [511, 176] on div at bounding box center [508, 180] width 8 height 10
paste Rotulada "TAMPA DE ALUMÍNIO DOURADA TAB DOURADO"
type Rotulada "TAMPA DE ALUMÍNIO DOURADA TAB DOURADO"
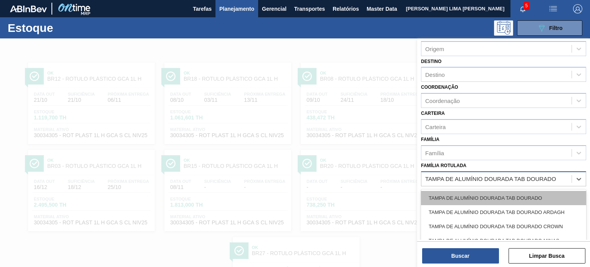
click at [490, 199] on div "TAMPA DE ALUMÍNIO DOURADA TAB DOURADO" at bounding box center [503, 198] width 165 height 14
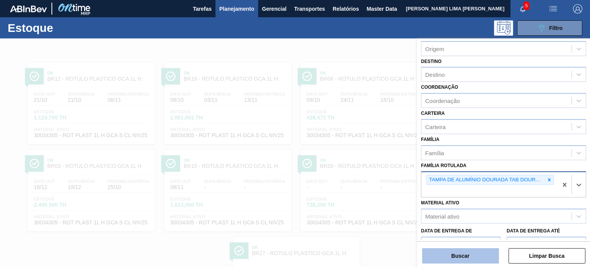
click at [467, 261] on button "Buscar" at bounding box center [460, 255] width 77 height 15
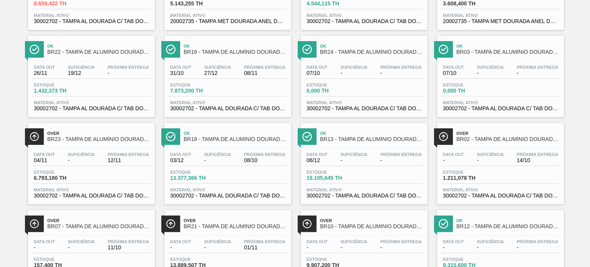
scroll to position [115, 0]
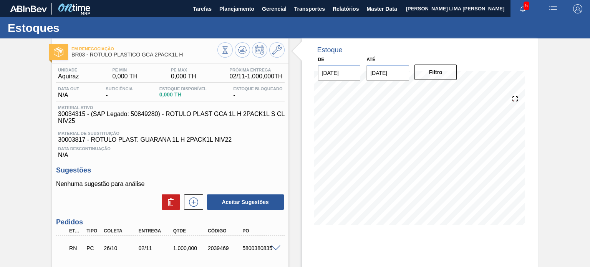
scroll to position [77, 0]
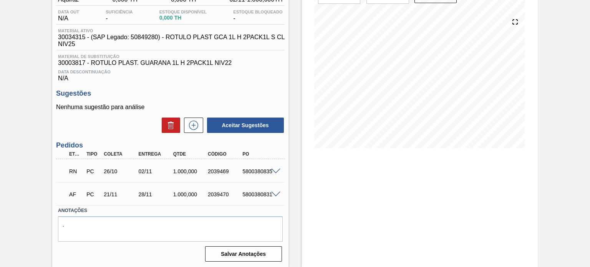
click at [276, 169] on span at bounding box center [275, 172] width 9 height 6
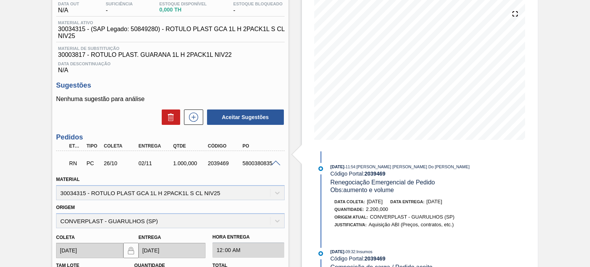
scroll to position [0, 0]
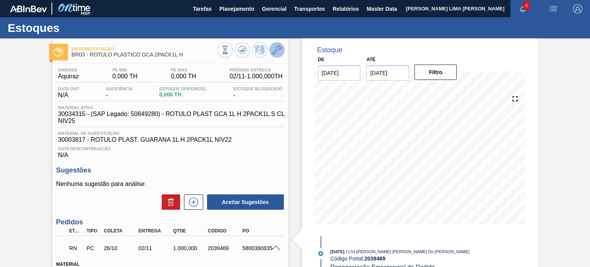
click at [277, 53] on icon at bounding box center [276, 49] width 9 height 9
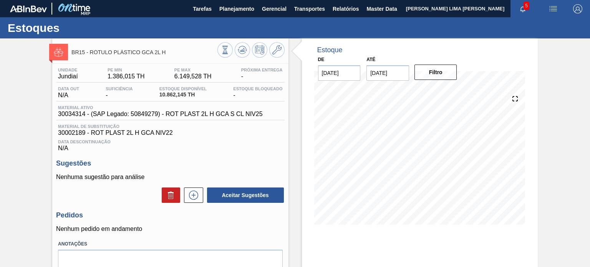
click at [393, 78] on input "[DATE]" at bounding box center [387, 72] width 43 height 15
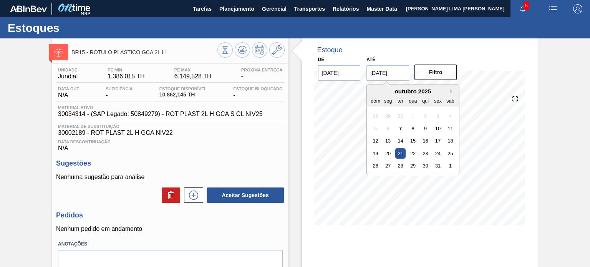
click at [445, 89] on div "outubro 2025" at bounding box center [413, 91] width 92 height 7
click at [450, 89] on button "Next Month" at bounding box center [452, 91] width 5 height 5
click at [452, 90] on button "Next Month" at bounding box center [452, 91] width 5 height 5
click at [454, 164] on div "3" at bounding box center [450, 166] width 10 height 10
type input "[DATE]"
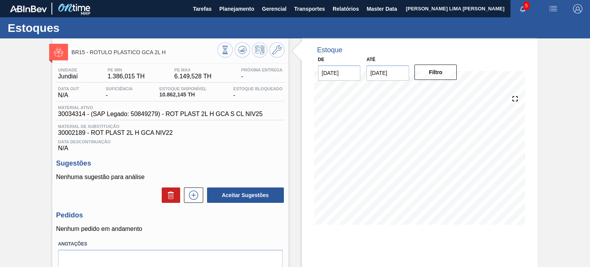
click at [440, 64] on div "Filtro" at bounding box center [436, 72] width 49 height 17
click at [440, 68] on button "Filtro" at bounding box center [435, 72] width 43 height 15
click at [274, 51] on icon at bounding box center [276, 49] width 9 height 9
click at [226, 49] on icon at bounding box center [225, 50] width 8 height 8
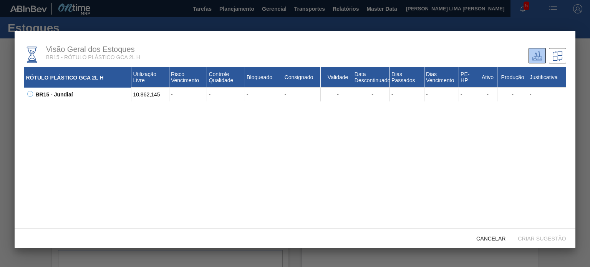
click at [29, 94] on icon at bounding box center [30, 94] width 6 height 6
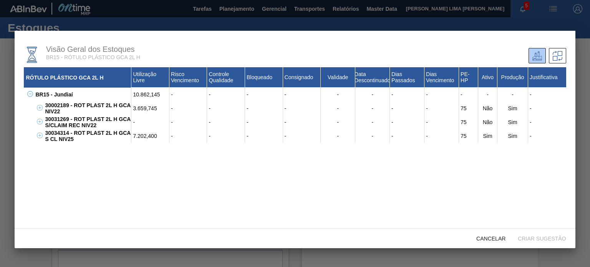
click at [148, 110] on div "3.659,745" at bounding box center [150, 108] width 38 height 14
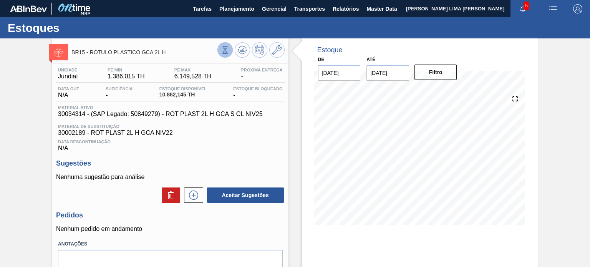
click at [226, 53] on icon at bounding box center [225, 49] width 4 height 7
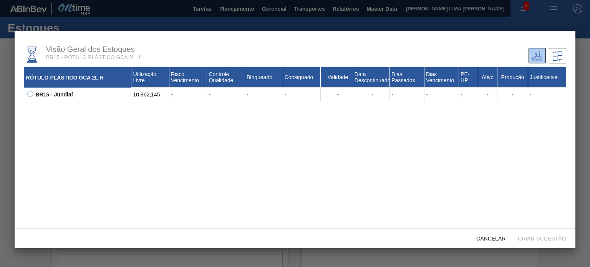
click at [32, 96] on icon at bounding box center [30, 94] width 6 height 6
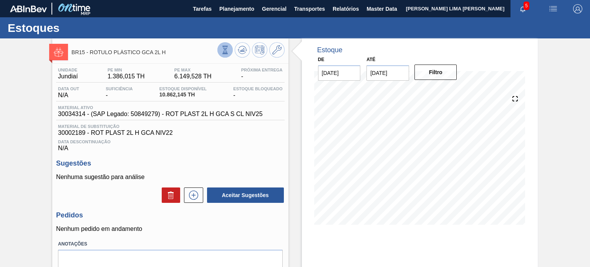
click at [227, 46] on icon at bounding box center [224, 46] width 5 height 1
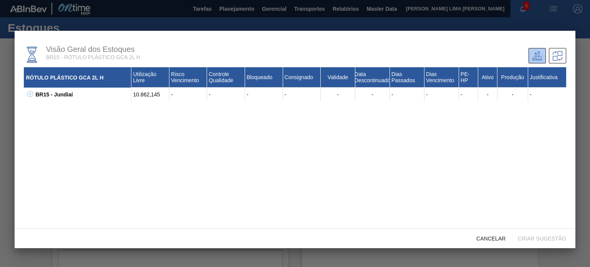
click at [30, 91] on icon at bounding box center [30, 94] width 6 height 6
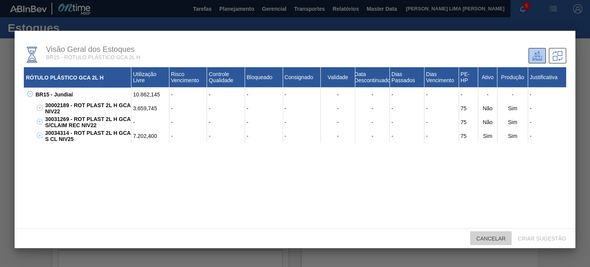
click at [492, 243] on div "Cancelar" at bounding box center [490, 238] width 41 height 14
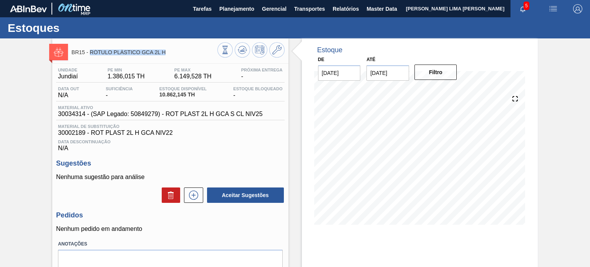
drag, startPoint x: 169, startPoint y: 53, endPoint x: 89, endPoint y: 55, distance: 79.2
click at [89, 55] on div "BR15 - RÓTULO PLÁSTICO GCA 2L H" at bounding box center [144, 51] width 146 height 17
copy span "RÓTULO PLÁSTICO GCA 2L H"
drag, startPoint x: 156, startPoint y: 53, endPoint x: 91, endPoint y: 55, distance: 65.7
click at [91, 55] on div "BR12 - RÓTULO PLÁSTICO GCA 3L H" at bounding box center [144, 51] width 146 height 17
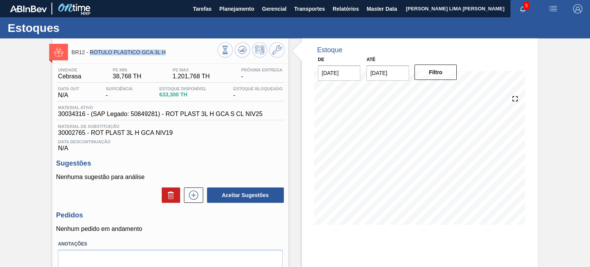
copy span "RÓTULO PLÁSTICO GCA 3L H"
click at [219, 57] on div at bounding box center [250, 50] width 67 height 17
click at [221, 57] on button at bounding box center [224, 49] width 15 height 15
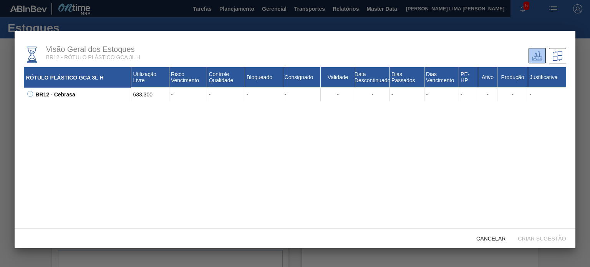
click at [29, 94] on icon at bounding box center [30, 94] width 6 height 6
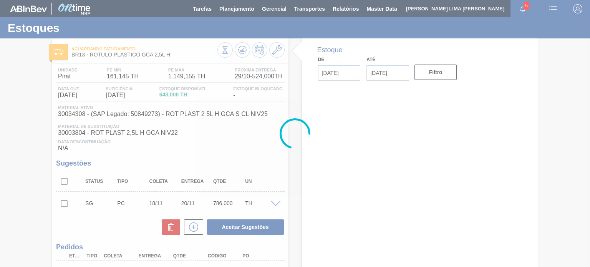
click at [176, 62] on div at bounding box center [295, 133] width 590 height 267
click at [168, 56] on div at bounding box center [295, 133] width 590 height 267
click at [170, 56] on div at bounding box center [295, 133] width 590 height 267
click at [110, 56] on div at bounding box center [295, 133] width 590 height 267
click at [98, 56] on div at bounding box center [295, 133] width 590 height 267
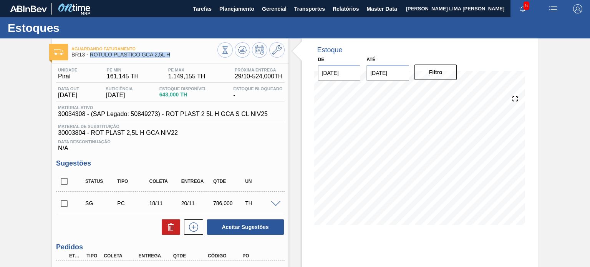
drag, startPoint x: 91, startPoint y: 55, endPoint x: 167, endPoint y: 55, distance: 76.4
click at [169, 55] on span "BR13 - RÓTULO PLÁSTICO GCA 2,5L H" at bounding box center [144, 55] width 146 height 6
copy span "RÓTULO PLÁSTICO GCA 2,5L H"
click at [186, 60] on div "Aguardando Faturamento BR20 - RÓTULO PLÁSTICO GCA 200ML H" at bounding box center [144, 51] width 146 height 17
drag, startPoint x: 177, startPoint y: 56, endPoint x: 91, endPoint y: 56, distance: 85.7
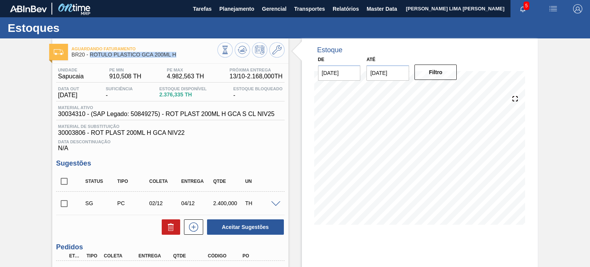
click at [91, 56] on span "BR20 - RÓTULO PLÁSTICO GCA 200ML H" at bounding box center [144, 55] width 146 height 6
copy span "RÓTULO PLÁSTICO GCA 200ML H"
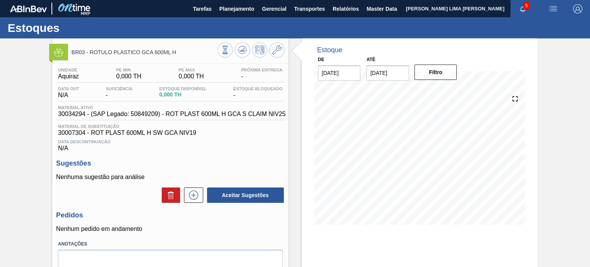
click at [146, 27] on div "Estoques" at bounding box center [295, 27] width 590 height 21
drag, startPoint x: 179, startPoint y: 54, endPoint x: 91, endPoint y: 55, distance: 87.2
click at [91, 55] on div "BR03 - RÓTULO PLÁSTICO GCA 600ML H" at bounding box center [144, 51] width 146 height 17
copy span "RÓTULO PLÁSTICO GCA 600ML H"
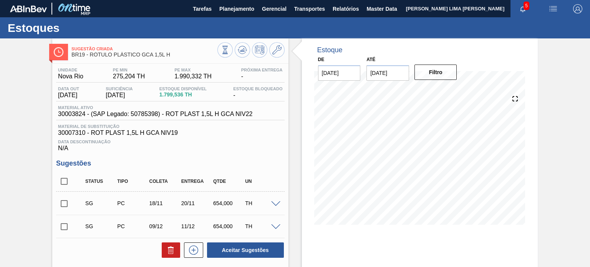
click at [158, 56] on span "BR19 - RÓTULO PLÁSTICO GCA 1,5L H" at bounding box center [144, 55] width 146 height 6
drag, startPoint x: 168, startPoint y: 56, endPoint x: 90, endPoint y: 58, distance: 77.6
click at [90, 58] on div "Sugestão Criada BR19 - RÓTULO PLÁSTICO GCA 1,5L H" at bounding box center [144, 51] width 146 height 17
copy span "RÓTULO PLÁSTICO GCA 1,5L H"
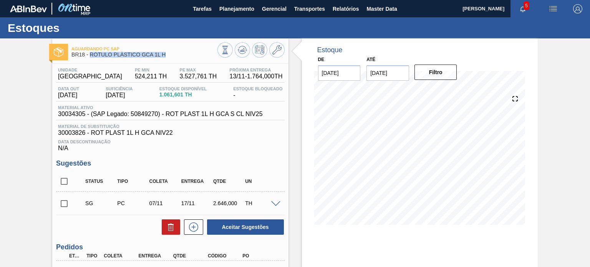
drag, startPoint x: 167, startPoint y: 56, endPoint x: 89, endPoint y: 55, distance: 78.4
click at [89, 55] on span "BR18 - RÓTULO PLÁSTICO GCA 1L H" at bounding box center [144, 55] width 146 height 6
copy span "RÓTULO PLÁSTICO GCA 1L H"
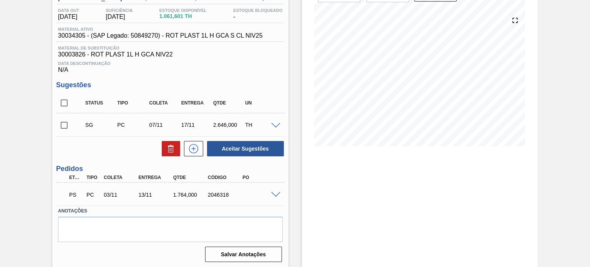
scroll to position [80, 0]
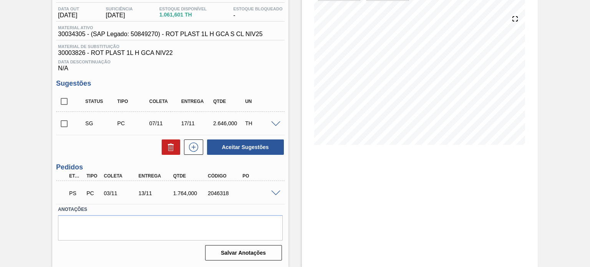
click at [278, 190] on div at bounding box center [276, 193] width 15 height 6
click at [277, 194] on span at bounding box center [275, 194] width 9 height 6
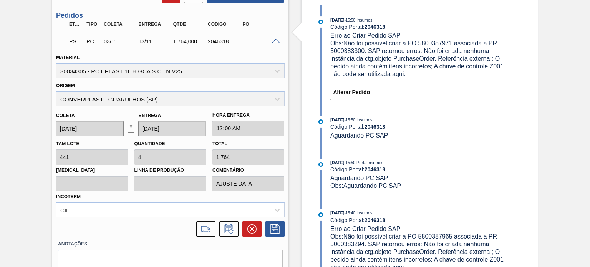
scroll to position [265, 0]
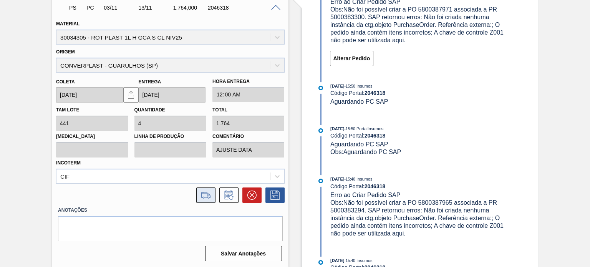
click at [207, 195] on icon at bounding box center [206, 195] width 12 height 9
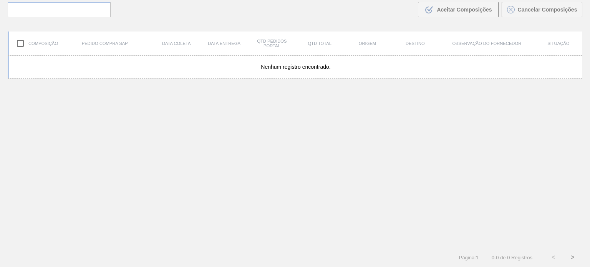
scroll to position [55, 0]
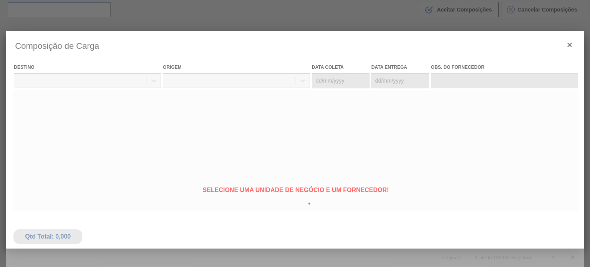
type coleta "[DATE]"
type Entrega "[DATE]"
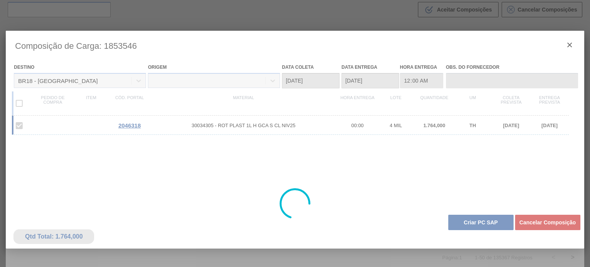
click at [465, 222] on div at bounding box center [295, 204] width 578 height 346
click at [466, 221] on div at bounding box center [295, 204] width 578 height 346
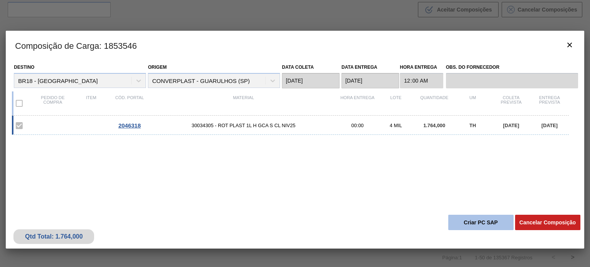
click at [468, 222] on button "Criar PC SAP" at bounding box center [480, 222] width 65 height 15
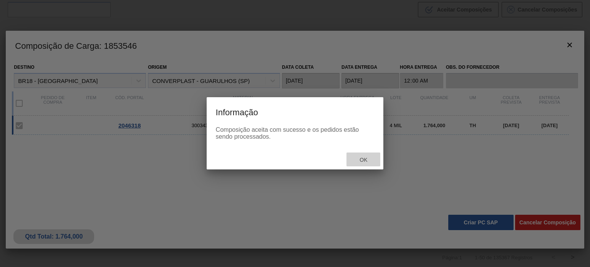
click at [354, 158] on span "Ok" at bounding box center [363, 160] width 20 height 6
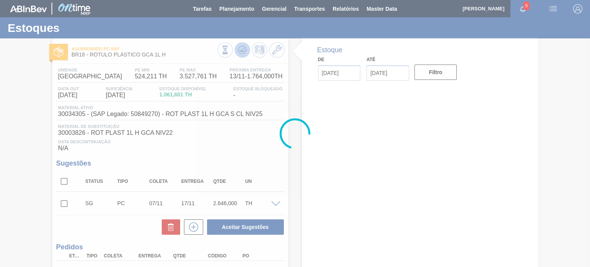
click at [239, 52] on icon at bounding box center [242, 49] width 9 height 9
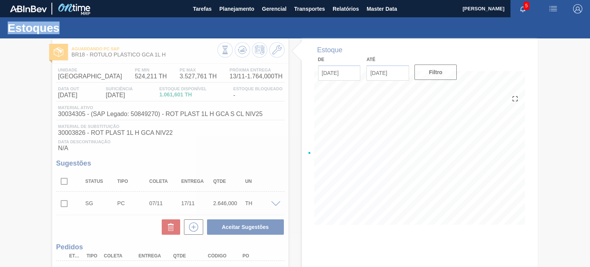
click at [239, 52] on div at bounding box center [295, 152] width 590 height 229
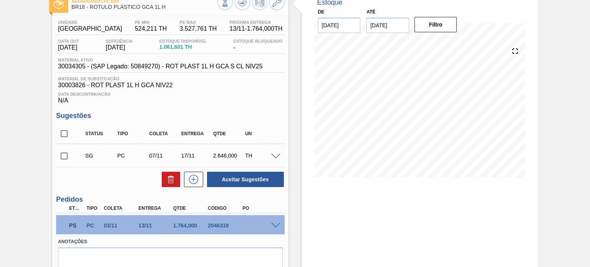
scroll to position [80, 0]
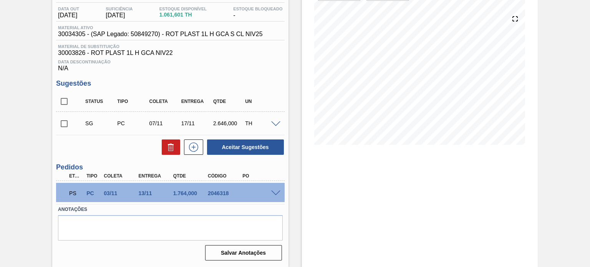
click at [277, 192] on span at bounding box center [275, 194] width 9 height 6
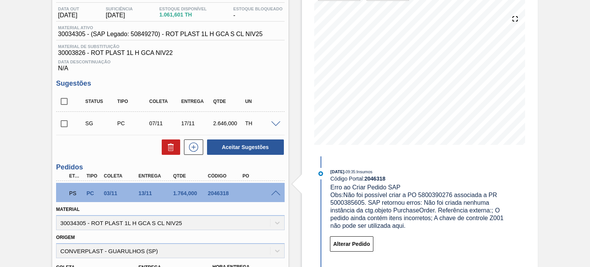
scroll to position [3, 0]
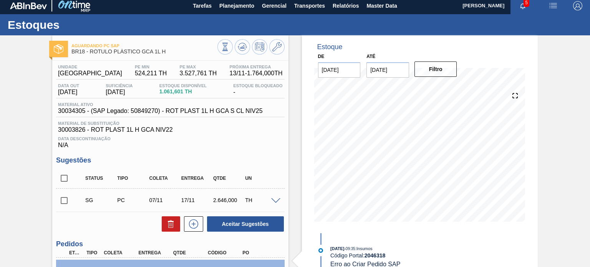
click at [73, 113] on span "30034305 - (SAP Legado: 50849270) - ROT PLAST 1L H GCA S CL NIV25" at bounding box center [160, 111] width 204 height 7
copy span "30034305"
click at [193, 109] on span "30034305 - (SAP Legado: 50849270) - ROT PLAST 1L H GCA S CL NIV25" at bounding box center [160, 111] width 204 height 7
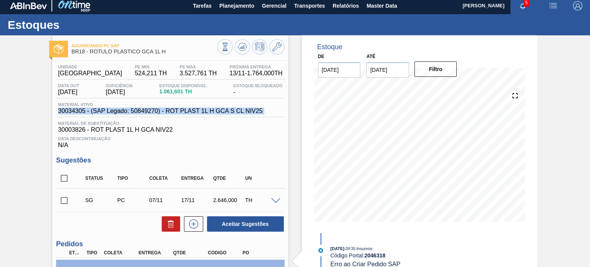
click at [193, 109] on span "30034305 - (SAP Legado: 50849270) - ROT PLAST 1L H GCA S CL NIV25" at bounding box center [160, 111] width 204 height 7
copy span "30034305 - (SAP Legado: 50849270) - ROT PLAST 1L H GCA S CL NIV25"
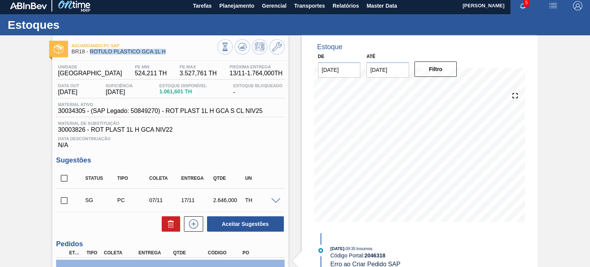
drag, startPoint x: 167, startPoint y: 52, endPoint x: 89, endPoint y: 56, distance: 78.5
click at [89, 56] on div "Aguardando PC SAP BR18 - RÓTULO PLÁSTICO GCA 1L H" at bounding box center [144, 48] width 146 height 17
copy span "RÓTULO PLÁSTICO GCA 1L H"
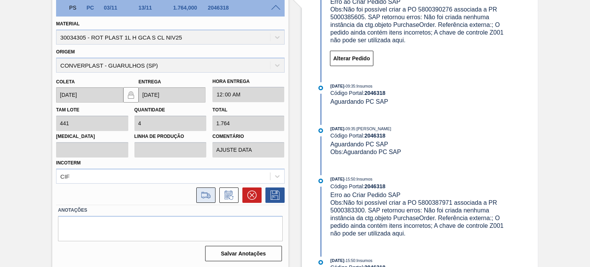
click at [205, 193] on icon at bounding box center [206, 195] width 12 height 9
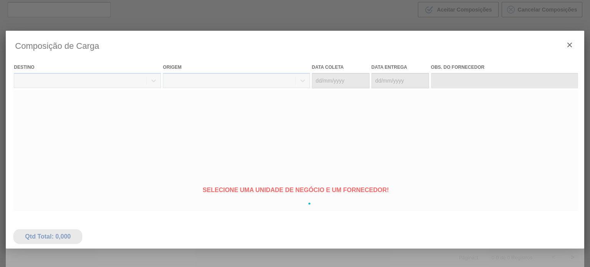
type coleta "03/11/2025"
type Entrega "13/11/2025"
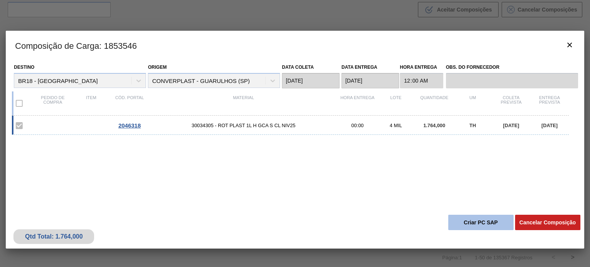
click at [469, 218] on button "Criar PC SAP" at bounding box center [480, 222] width 65 height 15
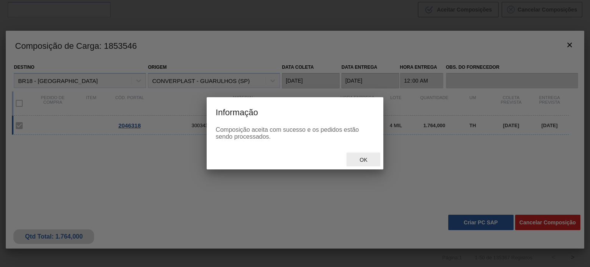
click at [359, 162] on span "Ok" at bounding box center [363, 160] width 20 height 6
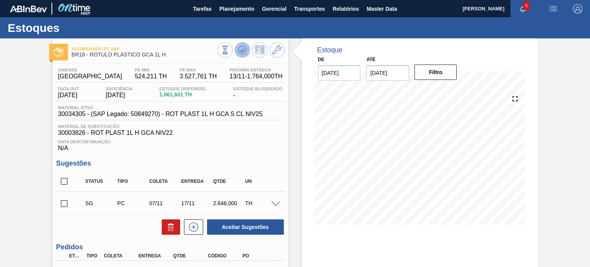
click at [239, 55] on button at bounding box center [242, 49] width 15 height 15
click at [245, 49] on icon at bounding box center [242, 49] width 9 height 9
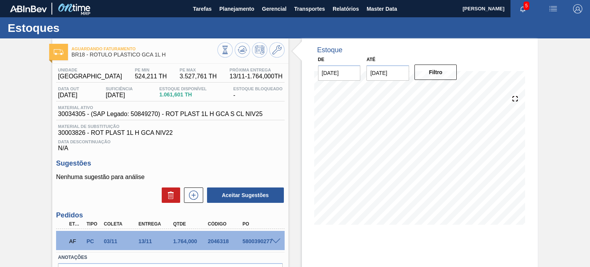
scroll to position [63, 0]
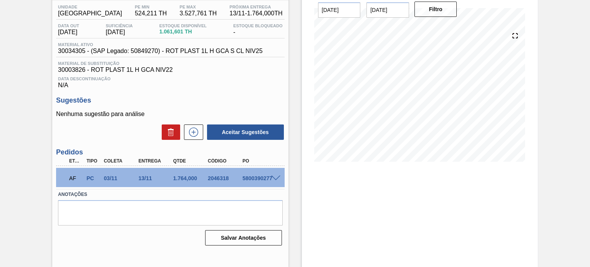
click at [277, 176] on span at bounding box center [275, 179] width 9 height 6
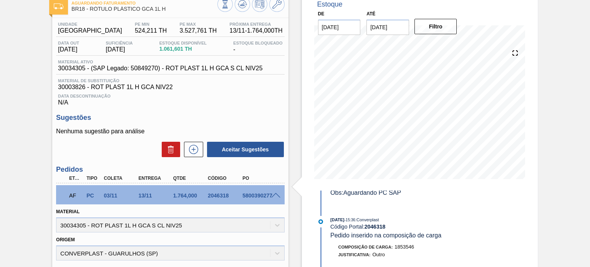
scroll to position [0, 0]
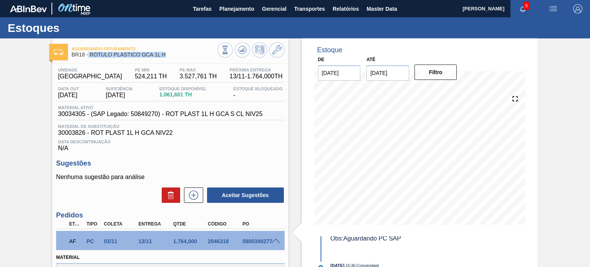
drag, startPoint x: 169, startPoint y: 54, endPoint x: 88, endPoint y: 54, distance: 80.3
click at [88, 55] on span "BR18 - RÓTULO PLÁSTICO GCA 1L H" at bounding box center [144, 55] width 146 height 6
copy span "RÓTULO PLÁSTICO GCA 1L H"
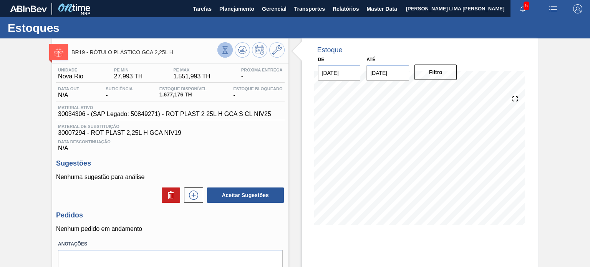
click at [222, 49] on icon at bounding box center [225, 50] width 8 height 8
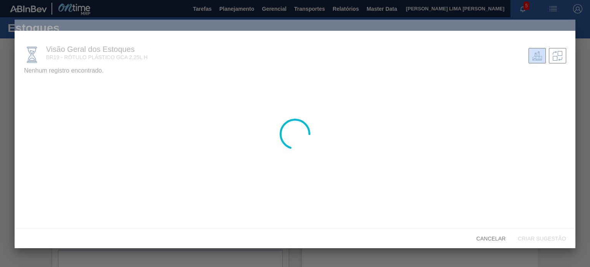
click at [31, 90] on div at bounding box center [295, 134] width 560 height 229
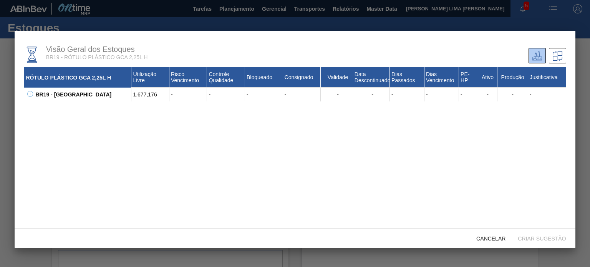
click at [26, 94] on button at bounding box center [29, 95] width 8 height 8
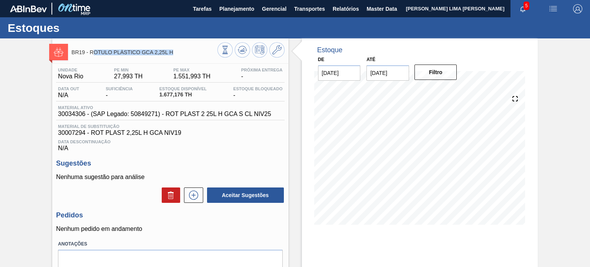
drag, startPoint x: 172, startPoint y: 56, endPoint x: 92, endPoint y: 56, distance: 80.7
click at [92, 56] on div "BR19 - RÓTULO PLÁSTICO GCA 2,25L H" at bounding box center [144, 51] width 146 height 17
drag, startPoint x: 90, startPoint y: 54, endPoint x: 187, endPoint y: 54, distance: 96.4
click at [187, 54] on span "BR19 - RÓTULO PLÁSTICO GCA 2,25L H" at bounding box center [144, 53] width 146 height 6
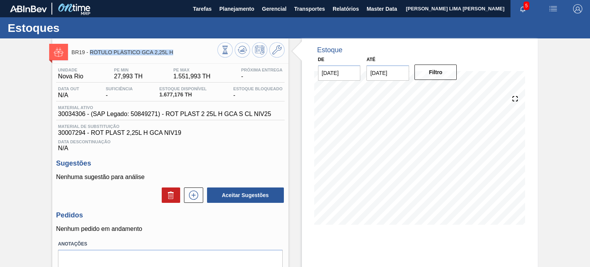
copy span "RÓTULO PLÁSTICO GCA 2,25L H"
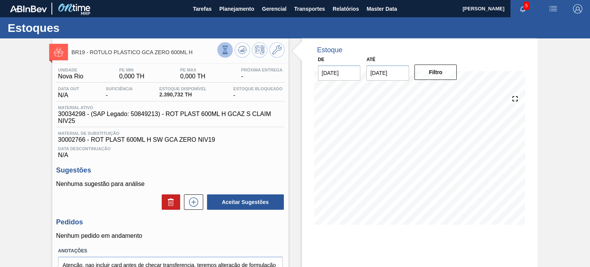
click at [227, 49] on icon at bounding box center [225, 50] width 8 height 8
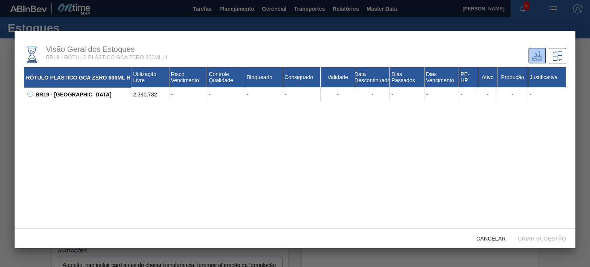
click at [34, 127] on div "RÓTULO PLÁSTICO GCA ZERO 600ML H Utilização Livre Risco Vencimento Controle Qua…" at bounding box center [295, 161] width 542 height 188
click at [28, 100] on div "BR19 - [GEOGRAPHIC_DATA] 2.390,732 - - - - - - - - - - - - 30017802 - ROT PLAST…" at bounding box center [295, 95] width 542 height 14
click at [29, 94] on icon at bounding box center [30, 94] width 3 height 0
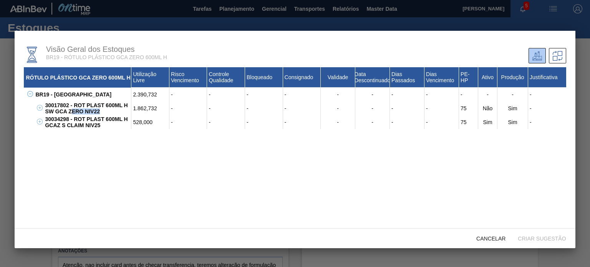
drag, startPoint x: 99, startPoint y: 112, endPoint x: 59, endPoint y: 107, distance: 40.6
click at [59, 107] on div "30017802 - ROT PLAST 600ML H SW GCA ZERO NIV22" at bounding box center [87, 108] width 88 height 14
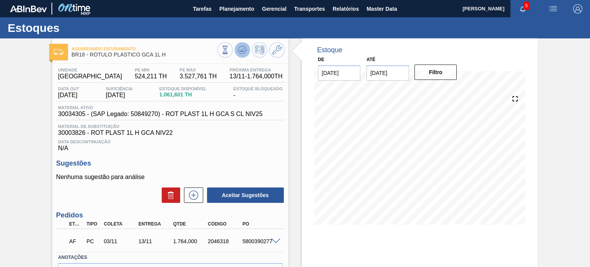
click at [238, 48] on icon at bounding box center [242, 49] width 9 height 9
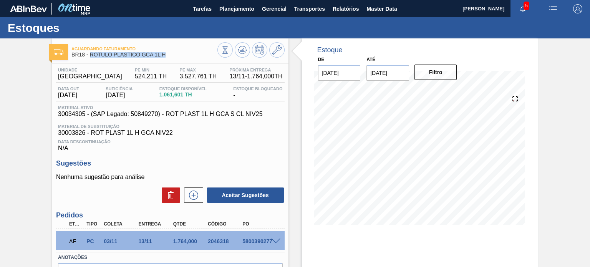
drag, startPoint x: 166, startPoint y: 55, endPoint x: 91, endPoint y: 60, distance: 75.4
click at [91, 60] on div "Aguardando Faturamento BR18 - RÓTULO PLÁSTICO GCA 1L H" at bounding box center [144, 51] width 146 height 17
copy span "RÓTULO PLÁSTICO GCA 1L H"
click at [247, 48] on button at bounding box center [242, 49] width 15 height 15
drag, startPoint x: 164, startPoint y: 96, endPoint x: 195, endPoint y: 95, distance: 30.8
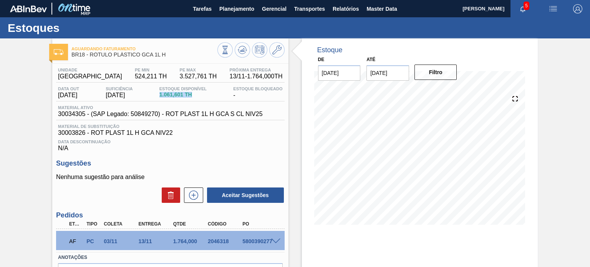
click at [195, 95] on span "1.061,601 TH" at bounding box center [182, 95] width 47 height 6
click at [189, 95] on span "1.061,601 TH" at bounding box center [182, 95] width 47 height 6
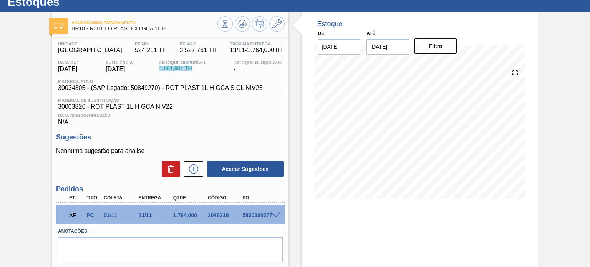
scroll to position [38, 0]
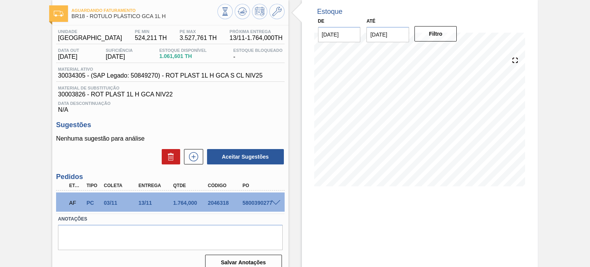
click at [273, 203] on span at bounding box center [275, 203] width 9 height 6
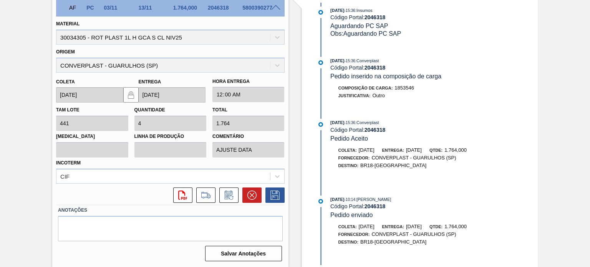
scroll to position [1017, 0]
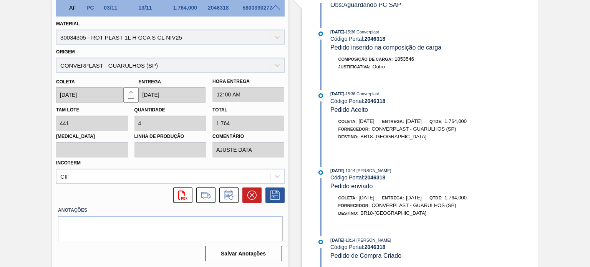
drag, startPoint x: 351, startPoint y: 242, endPoint x: 328, endPoint y: 242, distance: 22.3
click at [328, 242] on div "[DATE] 10:14 : [PERSON_NAME] Código Portal: 2046318 Pedido de Compra Criado" at bounding box center [414, 247] width 198 height 23
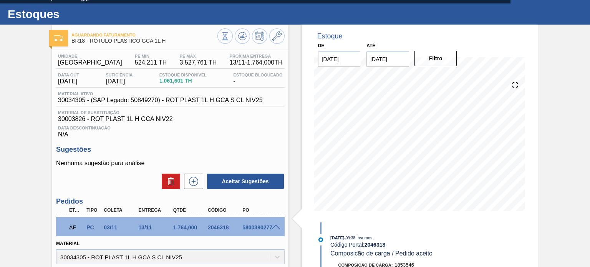
scroll to position [0, 0]
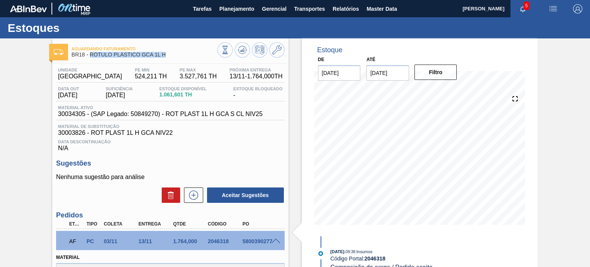
drag, startPoint x: 167, startPoint y: 53, endPoint x: 90, endPoint y: 54, distance: 77.2
click at [90, 54] on span "BR18 - RÓTULO PLÁSTICO GCA 1L H" at bounding box center [144, 55] width 146 height 6
copy span "RÓTULO PLÁSTICO GCA 1L H"
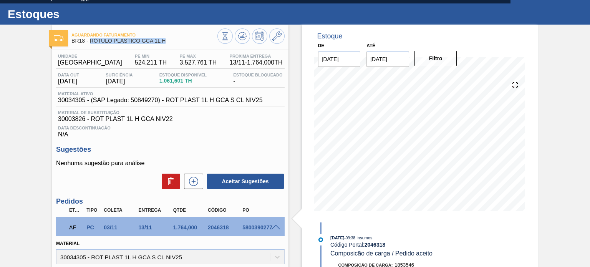
scroll to position [38, 0]
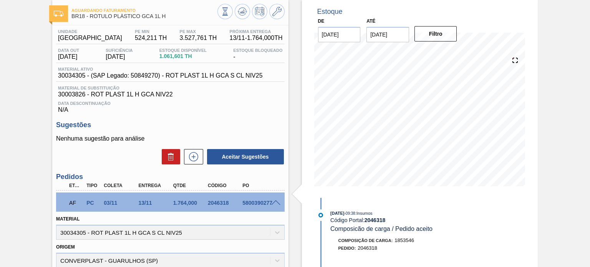
click at [222, 204] on div "2046318" at bounding box center [225, 203] width 38 height 6
copy div "2046318"
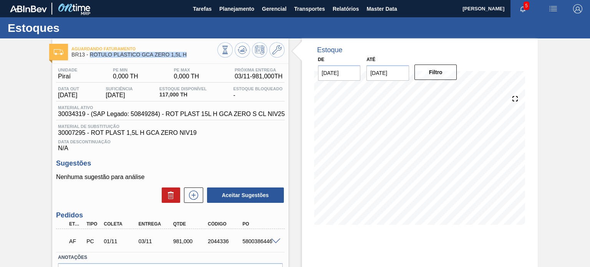
drag, startPoint x: 187, startPoint y: 56, endPoint x: 90, endPoint y: 58, distance: 97.2
click at [90, 58] on div "Aguardando Faturamento BR13 - RÓTULO PLÁSTICO GCA ZERO 1,5L H" at bounding box center [144, 51] width 146 height 17
copy span "RÓTULO PLÁSTICO GCA ZERO 1,5L H"
click at [181, 58] on div "Aguardando Faturamento BR13 - RÓTULO PLÁSTICO GCA ZERO 1,5L H" at bounding box center [144, 51] width 146 height 17
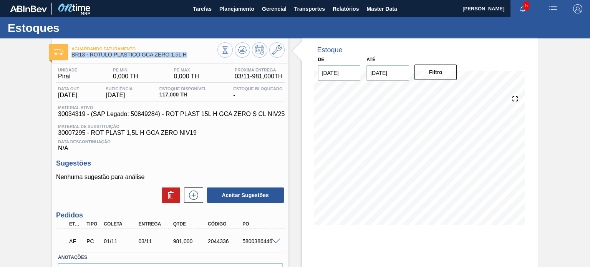
click at [181, 58] on div "Aguardando Faturamento BR13 - RÓTULO PLÁSTICO GCA ZERO 1,5L H" at bounding box center [144, 51] width 146 height 17
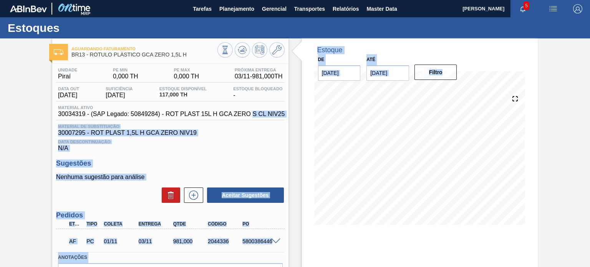
drag, startPoint x: 256, startPoint y: 116, endPoint x: 287, endPoint y: 119, distance: 31.3
click at [288, 120] on div "Aguardando Faturamento BR13 - RÓTULO PLÁSTICO GCA ZERO 1,5L H Unidade Piraí PE …" at bounding box center [295, 184] width 590 height 292
click at [222, 50] on icon at bounding box center [225, 50] width 8 height 8
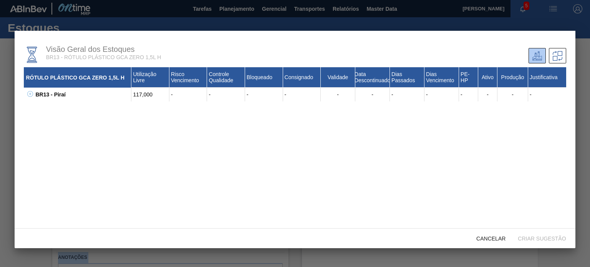
click at [29, 96] on icon at bounding box center [30, 94] width 6 height 6
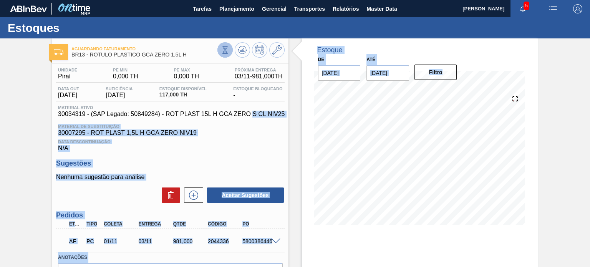
click at [224, 48] on icon at bounding box center [225, 49] width 2 height 2
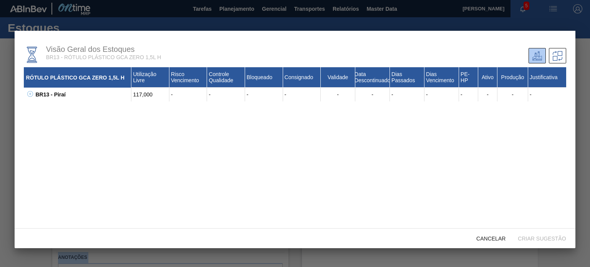
click at [31, 94] on icon at bounding box center [30, 94] width 6 height 6
drag, startPoint x: 94, startPoint y: 111, endPoint x: 46, endPoint y: 106, distance: 48.3
click at [46, 106] on div "30017803 - ROT PLAST 15L H GCA ZERO NIV22" at bounding box center [87, 108] width 88 height 14
click at [66, 111] on div "30017803 - ROT PLAST 15L H GCA ZERO NIV22" at bounding box center [87, 108] width 88 height 14
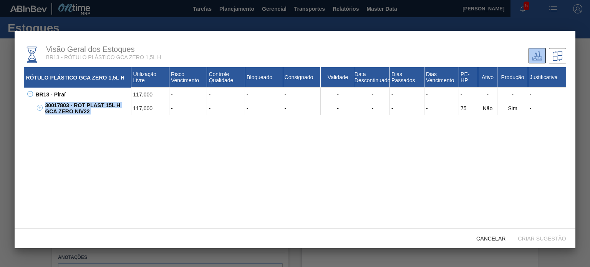
click at [66, 111] on div "30017803 - ROT PLAST 15L H GCA ZERO NIV22" at bounding box center [87, 108] width 88 height 14
click at [68, 111] on div "30017803 - ROT PLAST 15L H GCA ZERO NIV22" at bounding box center [87, 108] width 88 height 14
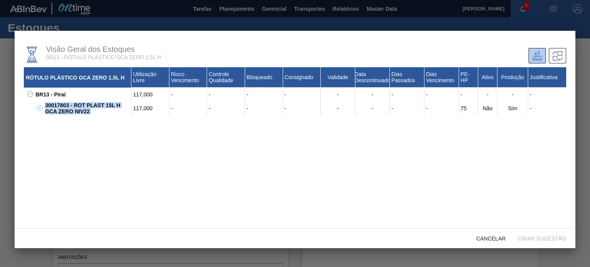
click at [68, 111] on div "30017803 - ROT PLAST 15L H GCA ZERO NIV22" at bounding box center [87, 108] width 88 height 14
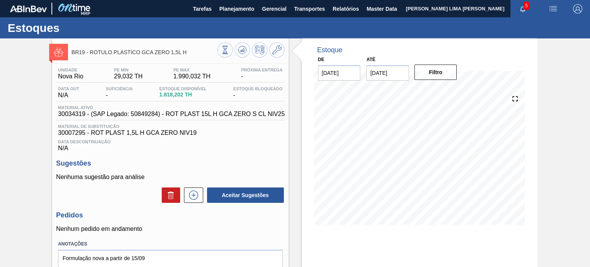
click at [154, 50] on span "BR19 - RÓTULO PLÁSTICO GCA ZERO 1,5L H" at bounding box center [144, 53] width 146 height 6
click at [224, 47] on icon at bounding box center [225, 50] width 8 height 8
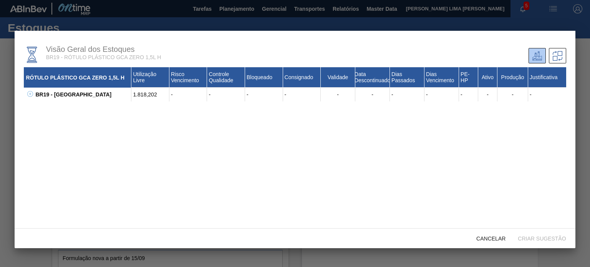
click at [30, 92] on icon at bounding box center [30, 94] width 6 height 6
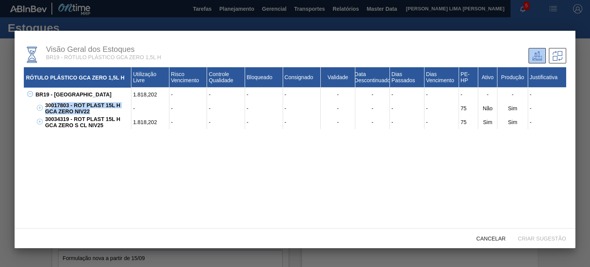
drag, startPoint x: 91, startPoint y: 113, endPoint x: 50, endPoint y: 108, distance: 40.6
click at [50, 108] on div "30017803 - ROT PLAST 15L H GCA ZERO NIV22" at bounding box center [87, 108] width 88 height 14
click at [56, 107] on div "30017803 - ROT PLAST 15L H GCA ZERO NIV22" at bounding box center [87, 108] width 88 height 14
click at [61, 106] on div "30017803 - ROT PLAST 15L H GCA ZERO NIV22" at bounding box center [87, 108] width 88 height 14
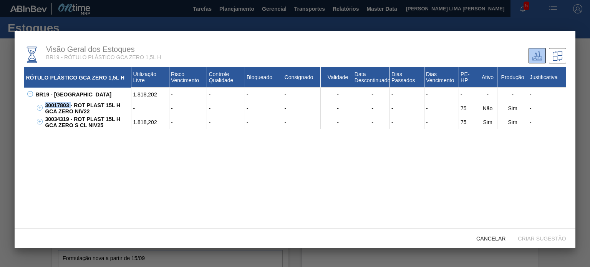
click at [61, 106] on div "30017803 - ROT PLAST 15L H GCA ZERO NIV22" at bounding box center [87, 108] width 88 height 14
click at [62, 107] on div "30017803 - ROT PLAST 15L H GCA ZERO NIV22" at bounding box center [87, 108] width 88 height 14
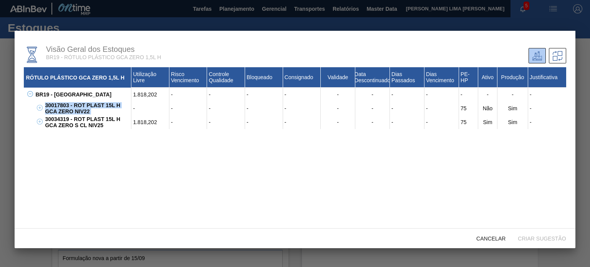
click at [62, 107] on div "30017803 - ROT PLAST 15L H GCA ZERO NIV22" at bounding box center [87, 108] width 88 height 14
click at [56, 104] on div "30017803 - ROT PLAST 15L H GCA ZERO NIV22" at bounding box center [87, 108] width 88 height 14
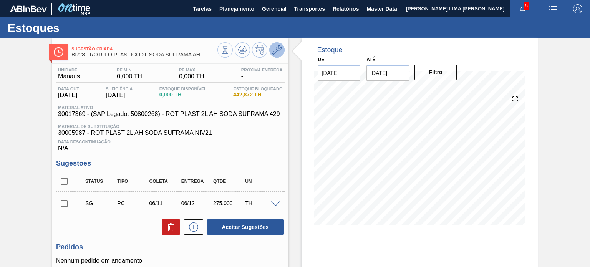
click at [277, 53] on icon at bounding box center [276, 49] width 9 height 9
click at [252, 96] on span "442,872 TH" at bounding box center [257, 95] width 49 height 6
click at [268, 97] on span "442,872 TH" at bounding box center [257, 95] width 49 height 6
click at [163, 55] on span "BR28 - RÓTULO PLÁSTICO 2L SODA SUFRAMA AH" at bounding box center [144, 55] width 146 height 6
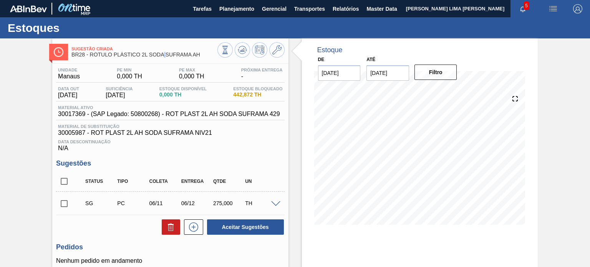
click at [163, 55] on span "BR28 - RÓTULO PLÁSTICO 2L SODA SUFRAMA AH" at bounding box center [144, 55] width 146 height 6
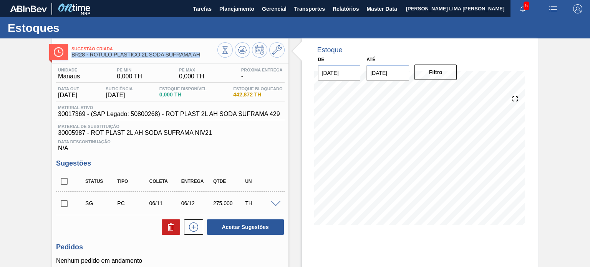
click at [163, 55] on span "BR28 - RÓTULO PLÁSTICO 2L SODA SUFRAMA AH" at bounding box center [144, 55] width 146 height 6
click at [221, 53] on icon at bounding box center [225, 50] width 8 height 8
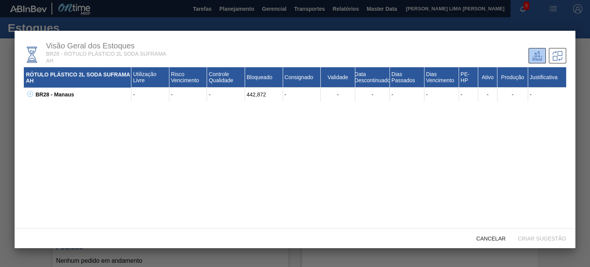
click at [31, 93] on icon at bounding box center [30, 94] width 6 height 6
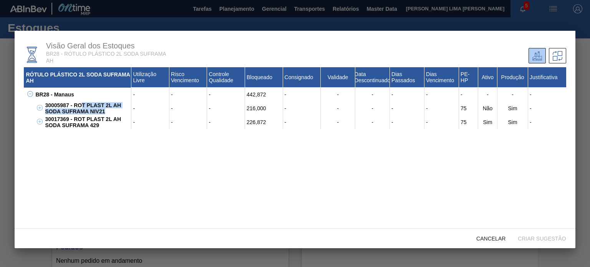
drag, startPoint x: 109, startPoint y: 111, endPoint x: 82, endPoint y: 106, distance: 27.9
click at [82, 106] on div "30005987 - ROT PLAST 2L AH SODA SUFRAMA NIV21" at bounding box center [87, 108] width 88 height 14
drag, startPoint x: 101, startPoint y: 128, endPoint x: 76, endPoint y: 118, distance: 26.4
click at [76, 118] on div "30017369 - ROT PLAST 2L AH SODA SUFRAMA 429" at bounding box center [87, 122] width 88 height 14
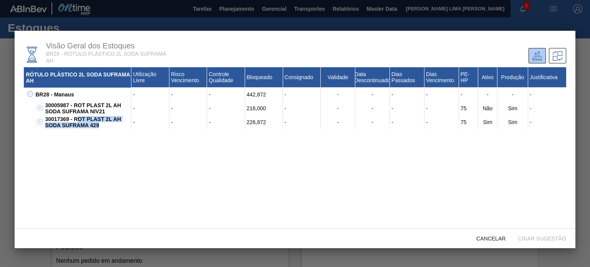
click at [77, 118] on div "30017369 - ROT PLAST 2L AH SODA SUFRAMA 429" at bounding box center [87, 122] width 88 height 14
drag, startPoint x: 74, startPoint y: 118, endPoint x: 102, endPoint y: 129, distance: 30.3
click at [102, 129] on div "30017369 - ROT PLAST 2L AH SODA SUFRAMA 429" at bounding box center [87, 122] width 88 height 14
click at [100, 129] on div "30017369 - ROT PLAST 2L AH SODA SUFRAMA 429" at bounding box center [87, 122] width 88 height 14
drag, startPoint x: 93, startPoint y: 125, endPoint x: 74, endPoint y: 117, distance: 20.8
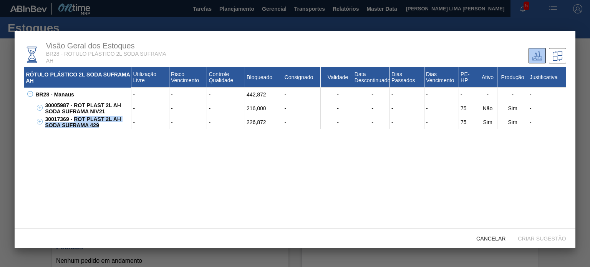
click at [74, 117] on div "30017369 - ROT PLAST 2L AH SODA SUFRAMA 429" at bounding box center [87, 122] width 88 height 14
click at [75, 118] on div "30017369 - ROT PLAST 2L AH SODA SUFRAMA 429" at bounding box center [87, 122] width 88 height 14
drag, startPoint x: 76, startPoint y: 118, endPoint x: 104, endPoint y: 127, distance: 29.4
click at [104, 127] on div "30017369 - ROT PLAST 2L AH SODA SUFRAMA 429" at bounding box center [87, 122] width 88 height 14
click at [102, 113] on div "30005987 - ROT PLAST 2L AH SODA SUFRAMA NIV21" at bounding box center [87, 108] width 88 height 14
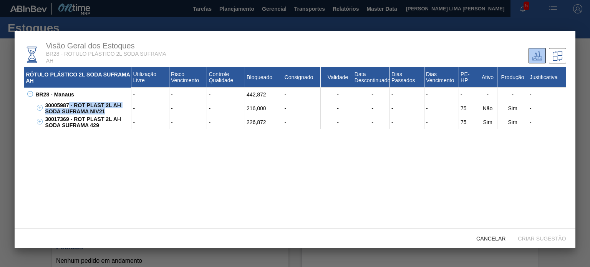
drag, startPoint x: 107, startPoint y: 111, endPoint x: 70, endPoint y: 106, distance: 38.0
click at [70, 106] on div "30005987 - ROT PLAST 2L AH SODA SUFRAMA NIV21" at bounding box center [87, 108] width 88 height 14
click at [77, 104] on div "30005987 - ROT PLAST 2L AH SODA SUFRAMA NIV21" at bounding box center [87, 108] width 88 height 14
click at [104, 128] on div "30017369 - ROT PLAST 2L AH SODA SUFRAMA 429" at bounding box center [87, 122] width 88 height 14
drag, startPoint x: 98, startPoint y: 126, endPoint x: 72, endPoint y: 119, distance: 26.9
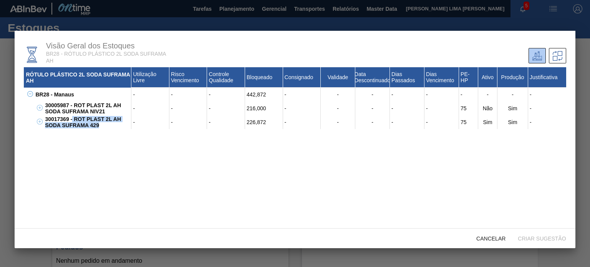
click at [72, 119] on div "30017369 - ROT PLAST 2L AH SODA SUFRAMA 429" at bounding box center [87, 122] width 88 height 14
click at [74, 119] on div "30017369 - ROT PLAST 2L AH SODA SUFRAMA 429" at bounding box center [87, 122] width 88 height 14
drag, startPoint x: 73, startPoint y: 118, endPoint x: 102, endPoint y: 128, distance: 30.6
click at [102, 128] on div "30017369 - ROT PLAST 2L AH SODA SUFRAMA 429" at bounding box center [87, 122] width 88 height 14
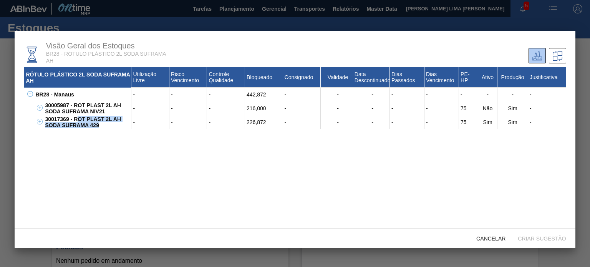
drag, startPoint x: 102, startPoint y: 128, endPoint x: 81, endPoint y: 119, distance: 22.3
click at [77, 118] on div "30017369 - ROT PLAST 2L AH SODA SUFRAMA 429" at bounding box center [87, 122] width 88 height 14
click at [490, 237] on span "Cancelar" at bounding box center [490, 238] width 41 height 6
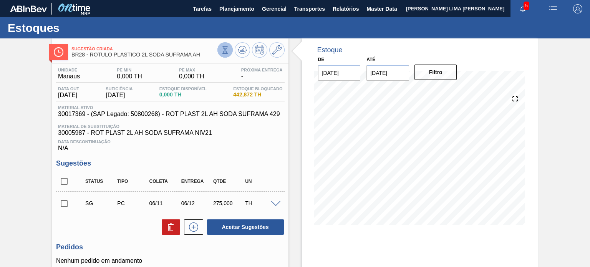
click at [227, 47] on icon at bounding box center [225, 50] width 8 height 8
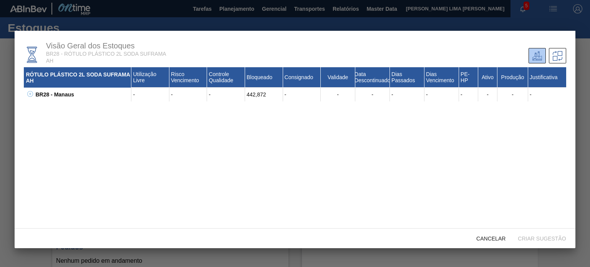
click at [28, 95] on icon at bounding box center [30, 94] width 6 height 6
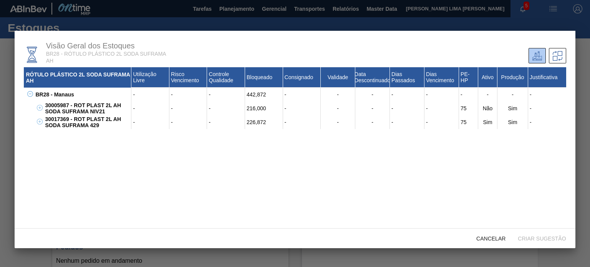
click at [67, 119] on div "30017369 - ROT PLAST 2L AH SODA SUFRAMA 429" at bounding box center [87, 122] width 88 height 14
copy div "30017369 - ROT PLAST 2L AH SODA SUFRAMA 429"
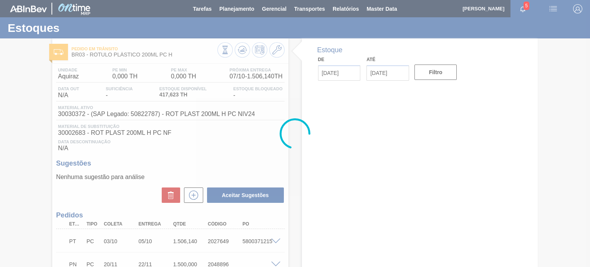
click at [146, 54] on div at bounding box center [295, 133] width 590 height 267
click at [148, 55] on div at bounding box center [295, 133] width 590 height 267
click at [150, 54] on div at bounding box center [295, 133] width 590 height 267
click at [161, 56] on div at bounding box center [295, 133] width 590 height 267
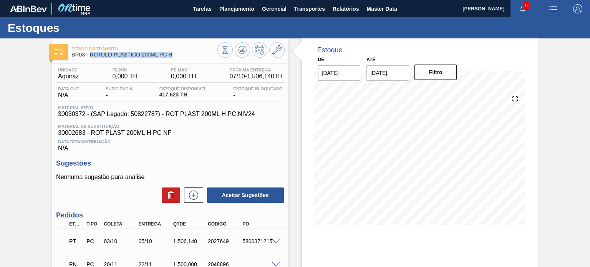
drag, startPoint x: 174, startPoint y: 52, endPoint x: 91, endPoint y: 58, distance: 83.6
click at [91, 58] on div "Pedido em Trânsito BR03 - RÓTULO PLÁSTICO 200ML PC H" at bounding box center [144, 51] width 146 height 17
copy span "RÓTULO PLÁSTICO 200ML PC H"
click at [222, 243] on div "2027649" at bounding box center [225, 241] width 38 height 6
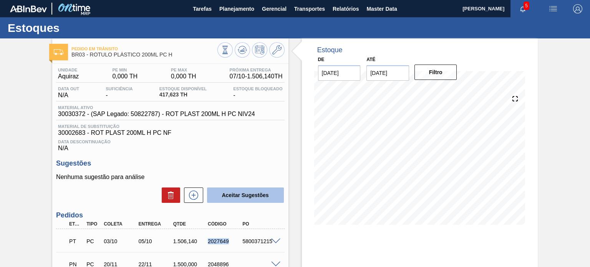
copy div "2027649"
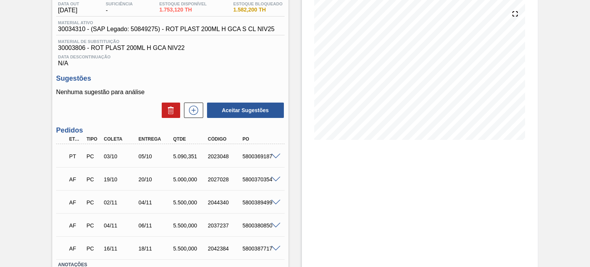
scroll to position [115, 0]
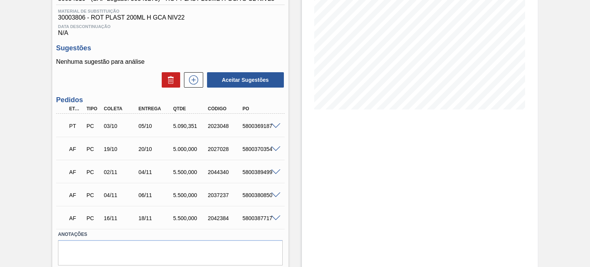
click at [272, 129] on div "5800369187" at bounding box center [259, 126] width 38 height 6
click at [271, 128] on span at bounding box center [275, 126] width 9 height 6
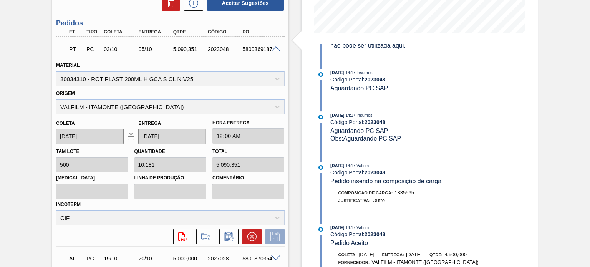
scroll to position [0, 0]
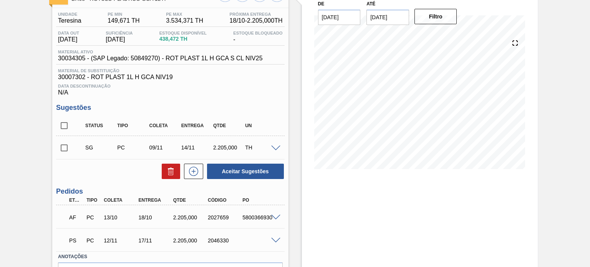
scroll to position [103, 0]
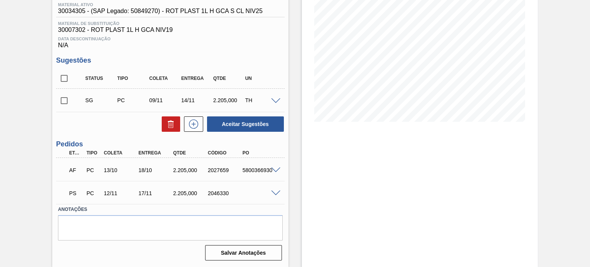
click at [273, 194] on span at bounding box center [275, 194] width 9 height 6
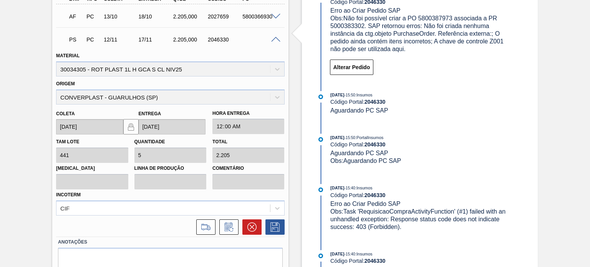
scroll to position [288, 0]
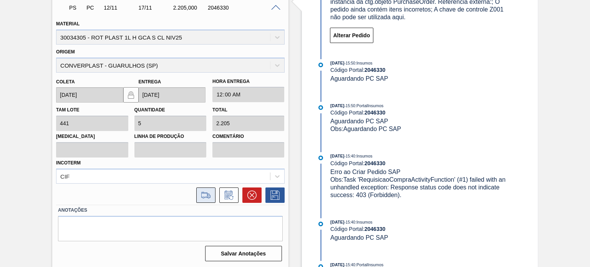
click at [206, 195] on icon at bounding box center [206, 195] width 12 height 9
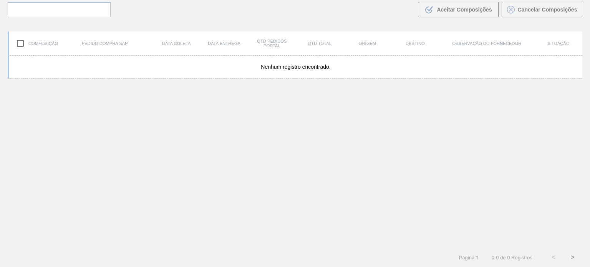
scroll to position [55, 0]
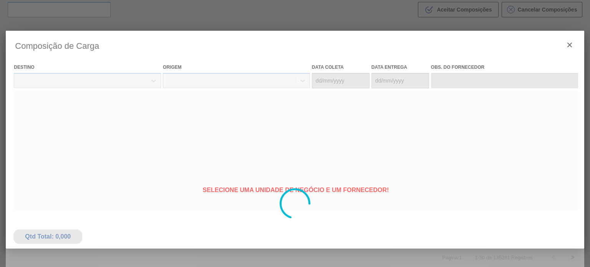
type coleta "12/11/2025"
type Entrega "17/11/2025"
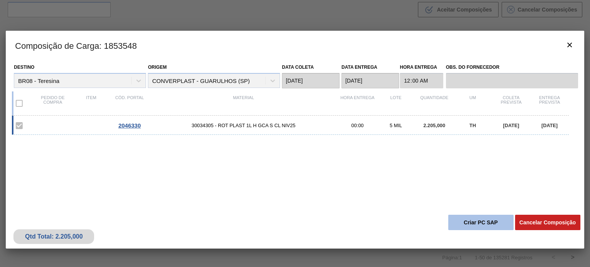
click at [463, 221] on button "Criar PC SAP" at bounding box center [480, 222] width 65 height 15
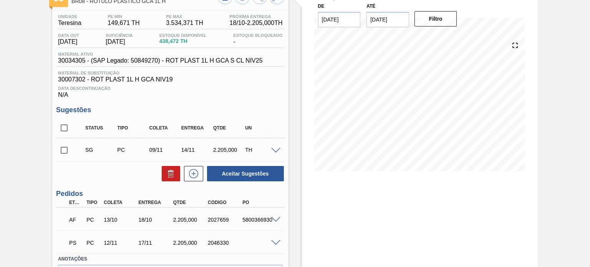
scroll to position [103, 0]
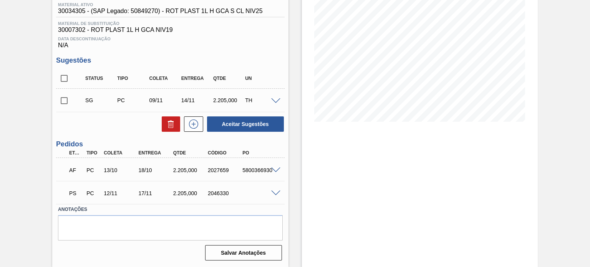
click at [278, 170] on span at bounding box center [275, 170] width 9 height 6
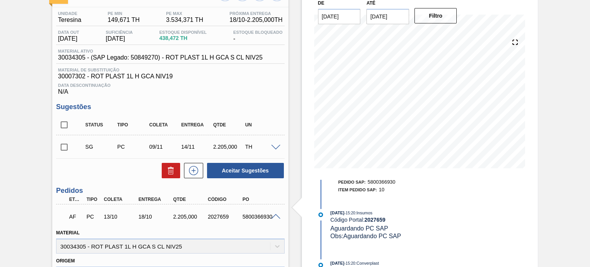
scroll to position [20, 0]
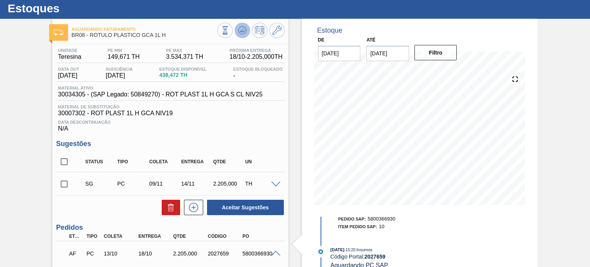
click at [248, 29] on button at bounding box center [242, 30] width 15 height 15
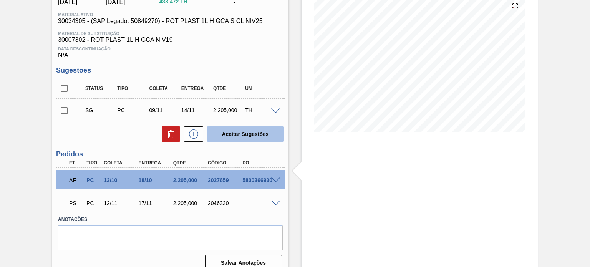
scroll to position [103, 0]
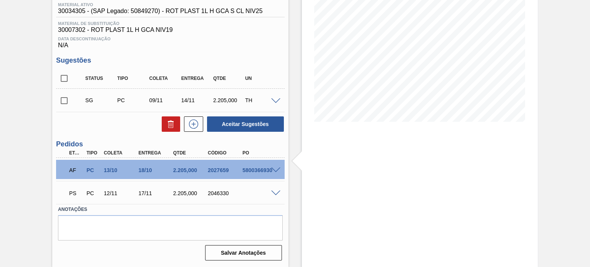
click at [273, 191] on span at bounding box center [275, 194] width 9 height 6
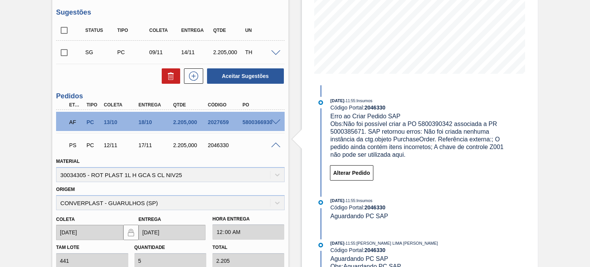
scroll to position [180, 0]
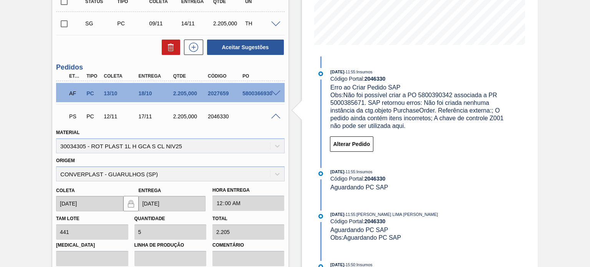
click at [73, 146] on div "Material 30034305 - ROT PLAST 1L H GCA S CL NIV25" at bounding box center [170, 140] width 228 height 26
copy div "30034305"
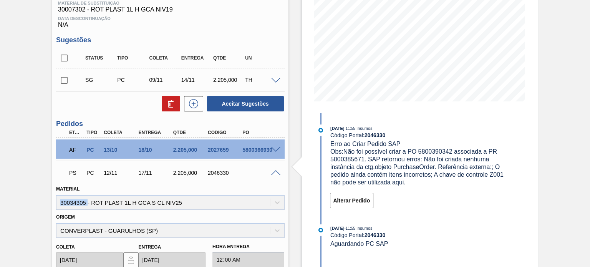
scroll to position [65, 0]
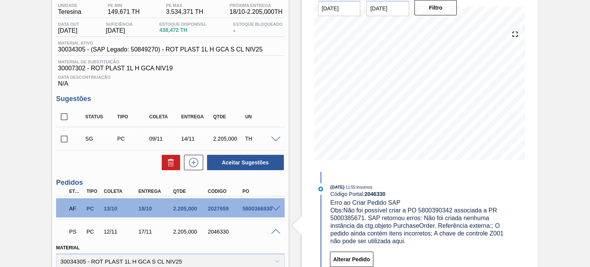
click at [179, 45] on span "Material ativo" at bounding box center [160, 43] width 204 height 5
click at [179, 49] on span "30034305 - (SAP Legado: 50849270) - ROT PLAST 1L H GCA S CL NIV25" at bounding box center [160, 49] width 204 height 7
click at [180, 49] on span "30034305 - (SAP Legado: 50849270) - ROT PLAST 1L H GCA S CL NIV25" at bounding box center [160, 49] width 204 height 7
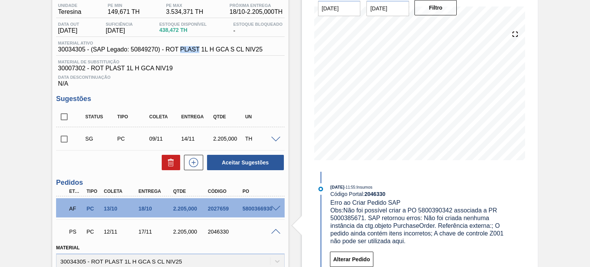
copy span "PLAST"
click at [181, 50] on span "30034305 - (SAP Legado: 50849270) - ROT PLAST 1L H GCA S CL NIV25" at bounding box center [160, 49] width 204 height 7
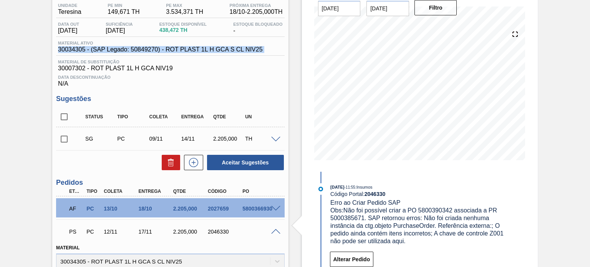
click at [181, 50] on span "30034305 - (SAP Legado: 50849270) - ROT PLAST 1L H GCA S CL NIV25" at bounding box center [160, 49] width 204 height 7
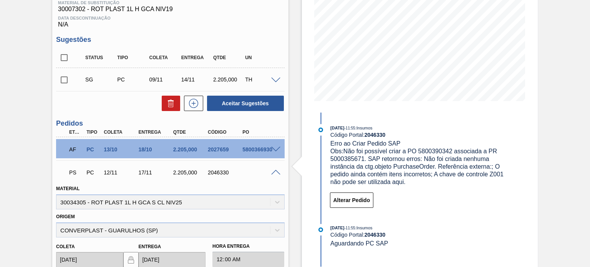
scroll to position [141, 0]
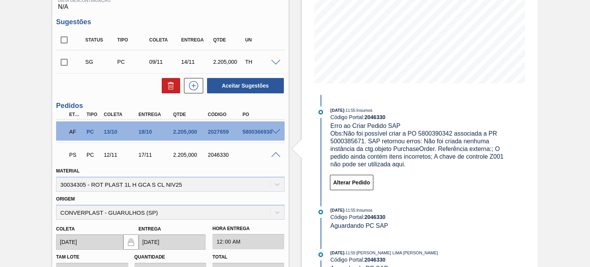
click at [214, 132] on div "2027659" at bounding box center [225, 132] width 38 height 6
copy div "2027659"
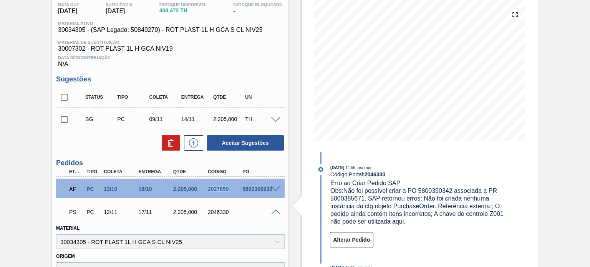
scroll to position [26, 0]
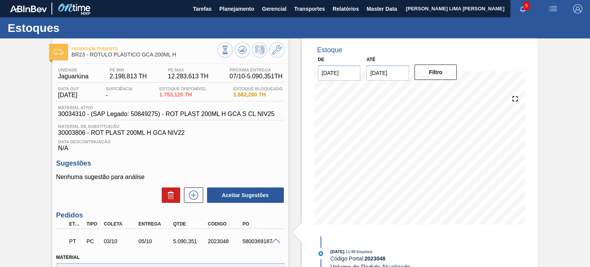
scroll to position [808, 0]
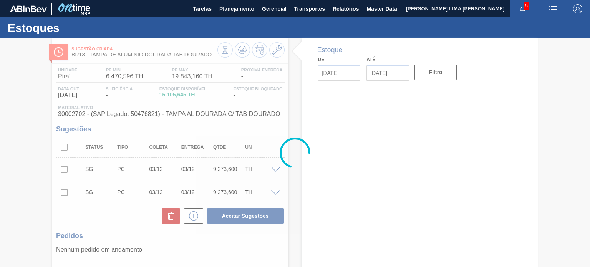
type input "[DATE]"
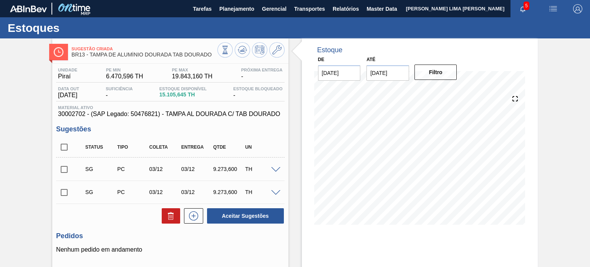
click at [177, 78] on span "19.843,160 TH" at bounding box center [192, 76] width 41 height 7
